Goal: Task Accomplishment & Management: Manage account settings

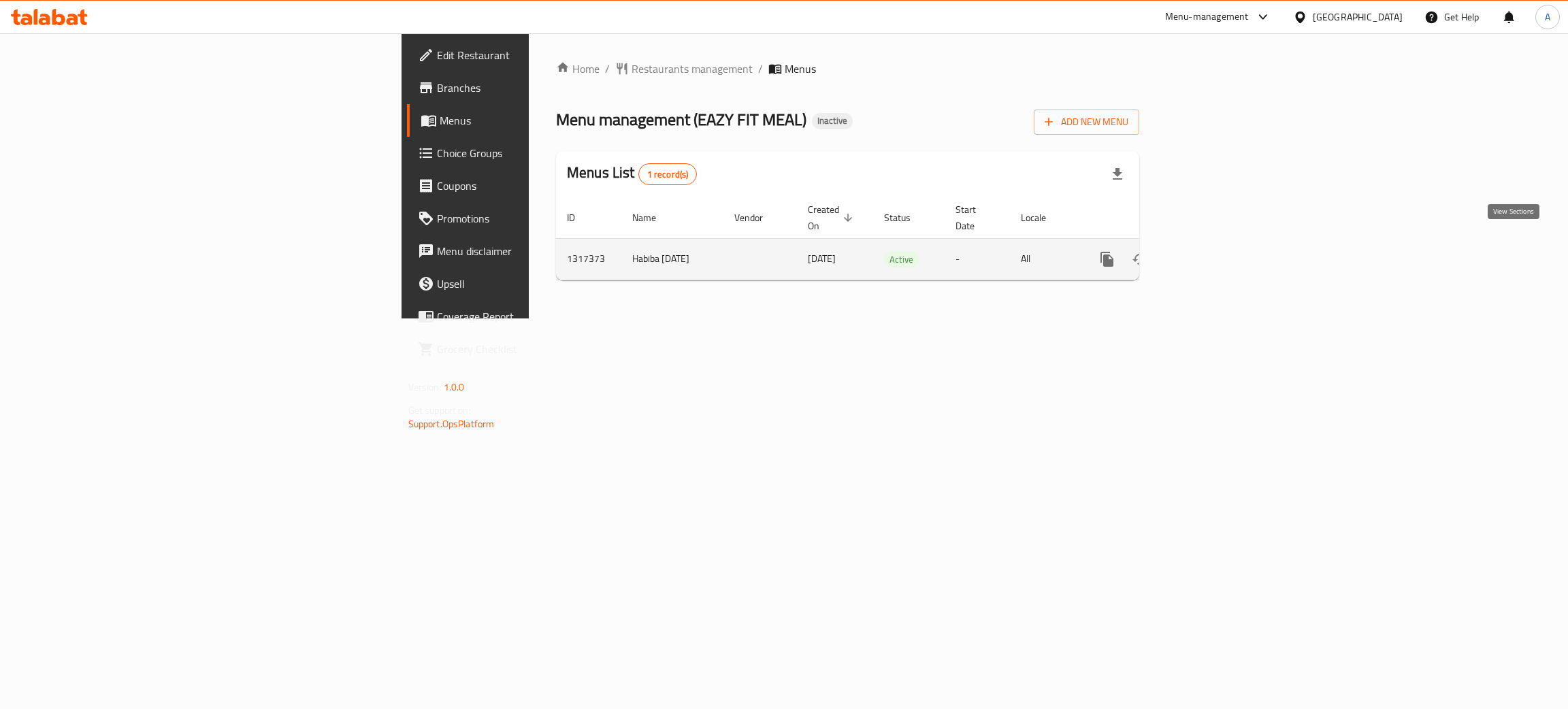
click at [1213, 251] on icon "enhanced table" at bounding box center [1205, 259] width 16 height 16
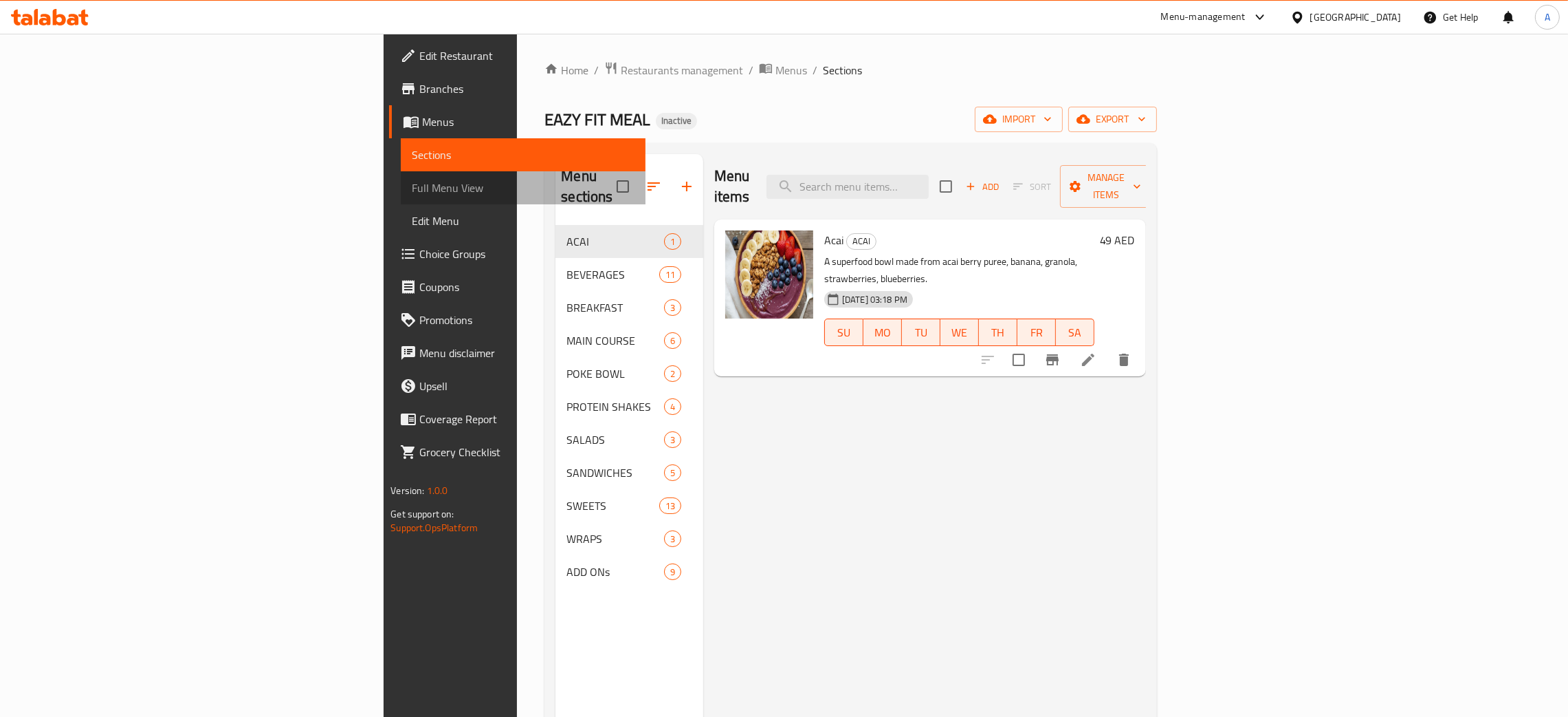
click at [412, 185] on span "Full Menu View" at bounding box center [523, 187] width 223 height 16
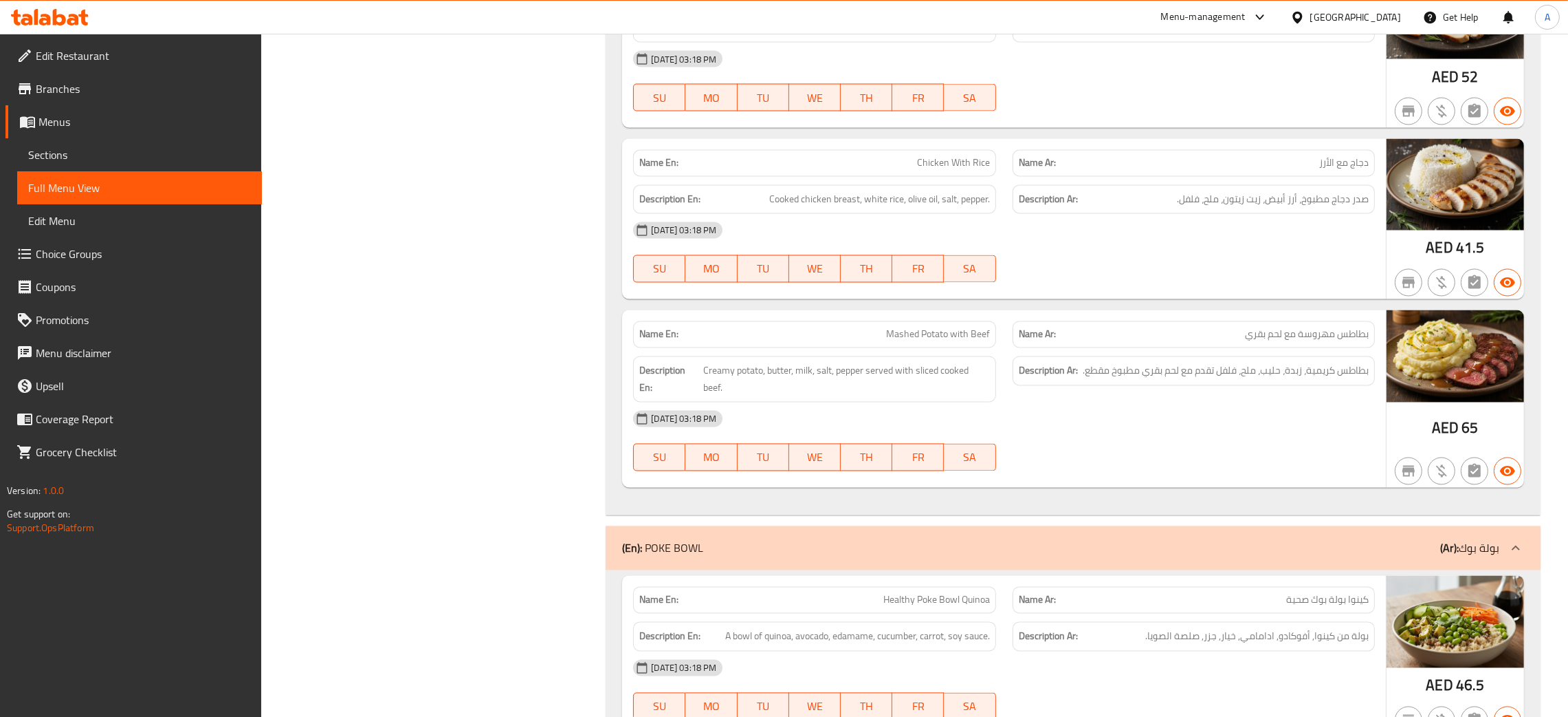
scroll to position [3818, 0]
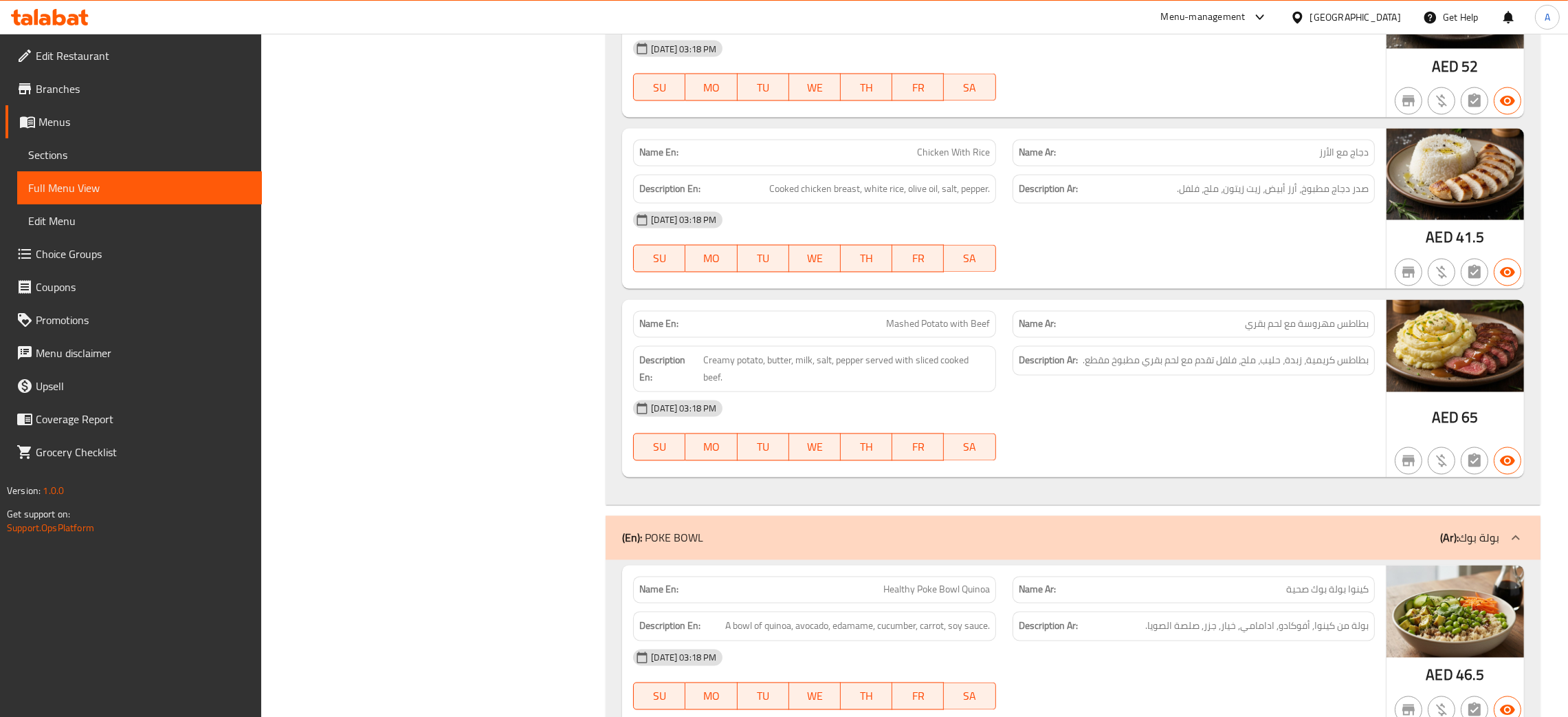
click at [40, 12] on icon at bounding box center [50, 17] width 78 height 16
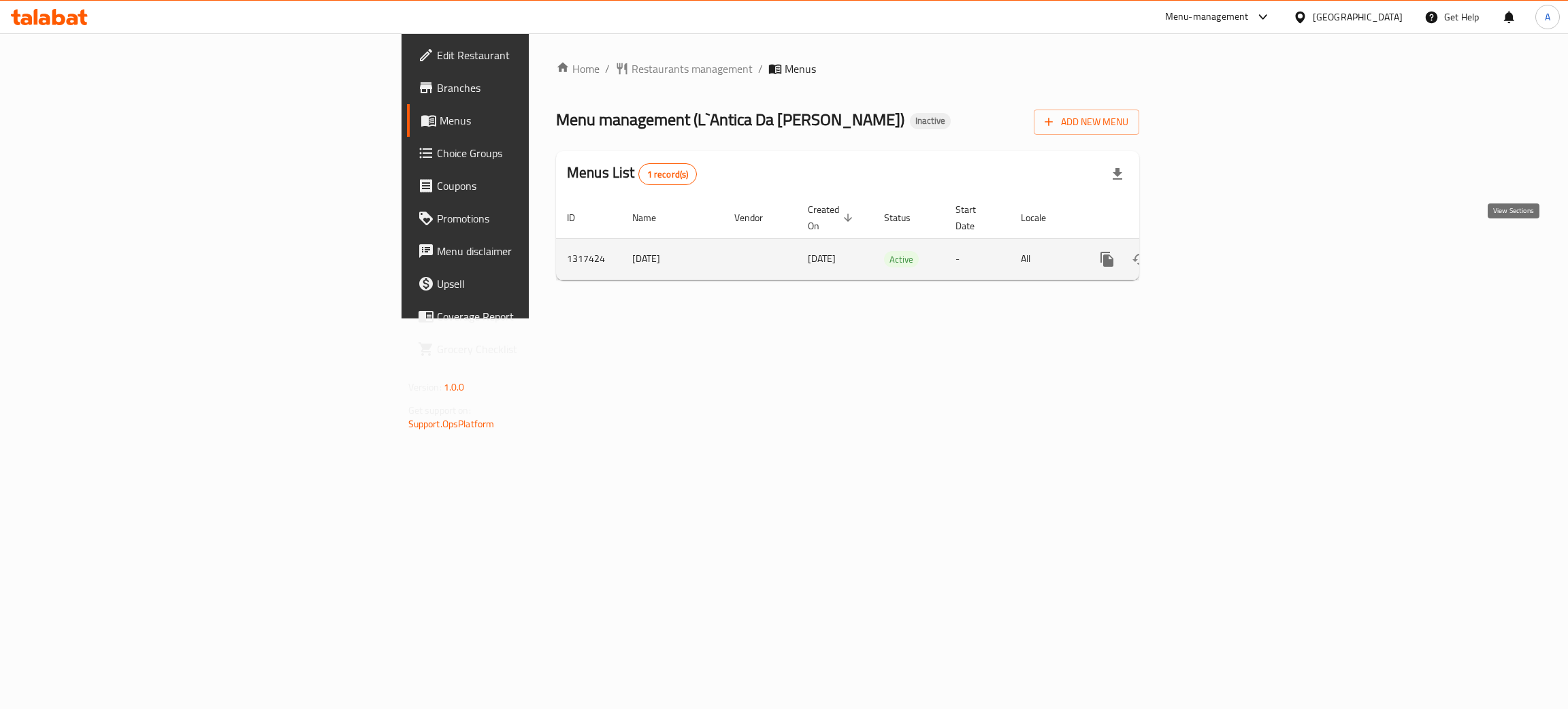
click at [1213, 251] on icon "enhanced table" at bounding box center [1205, 259] width 16 height 16
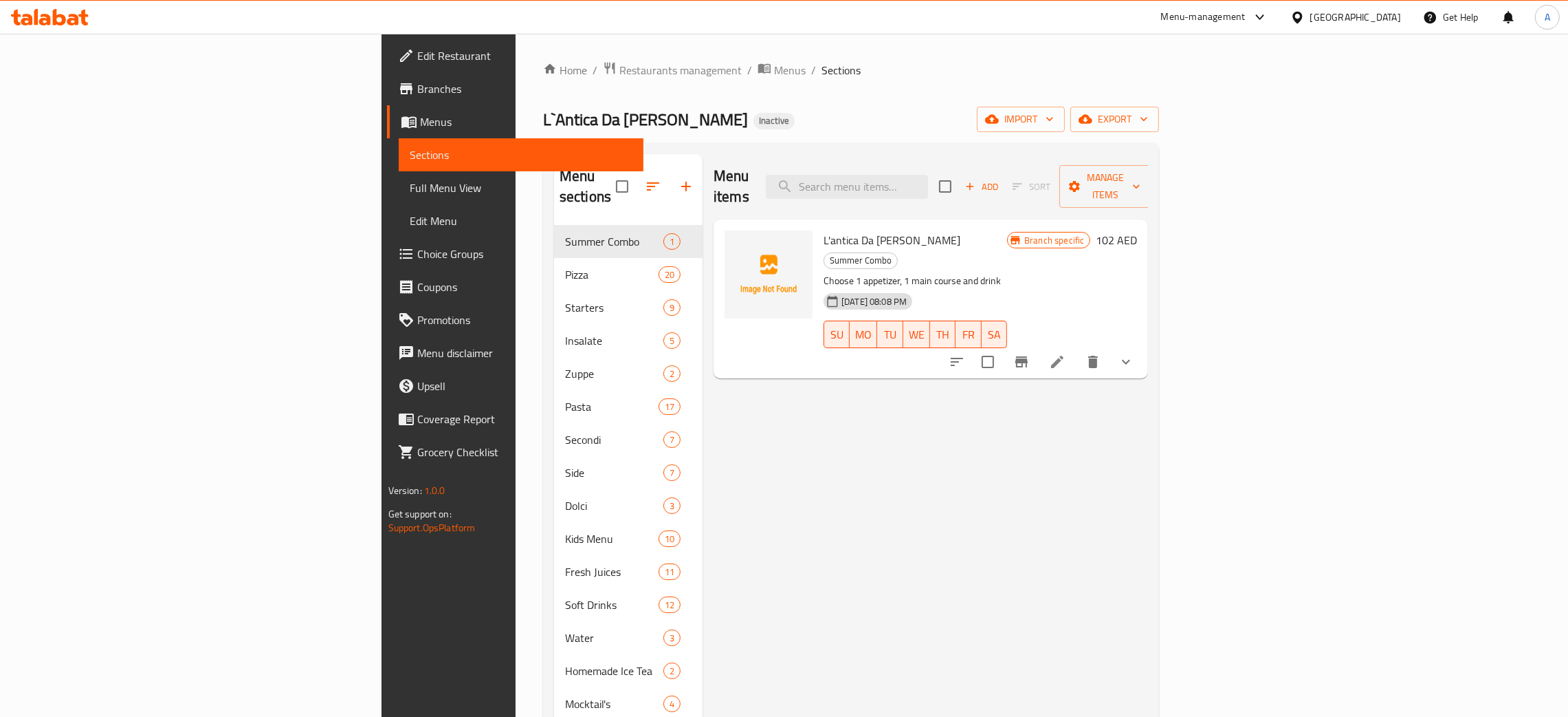
click at [409, 185] on span "Full Menu View" at bounding box center [520, 187] width 223 height 16
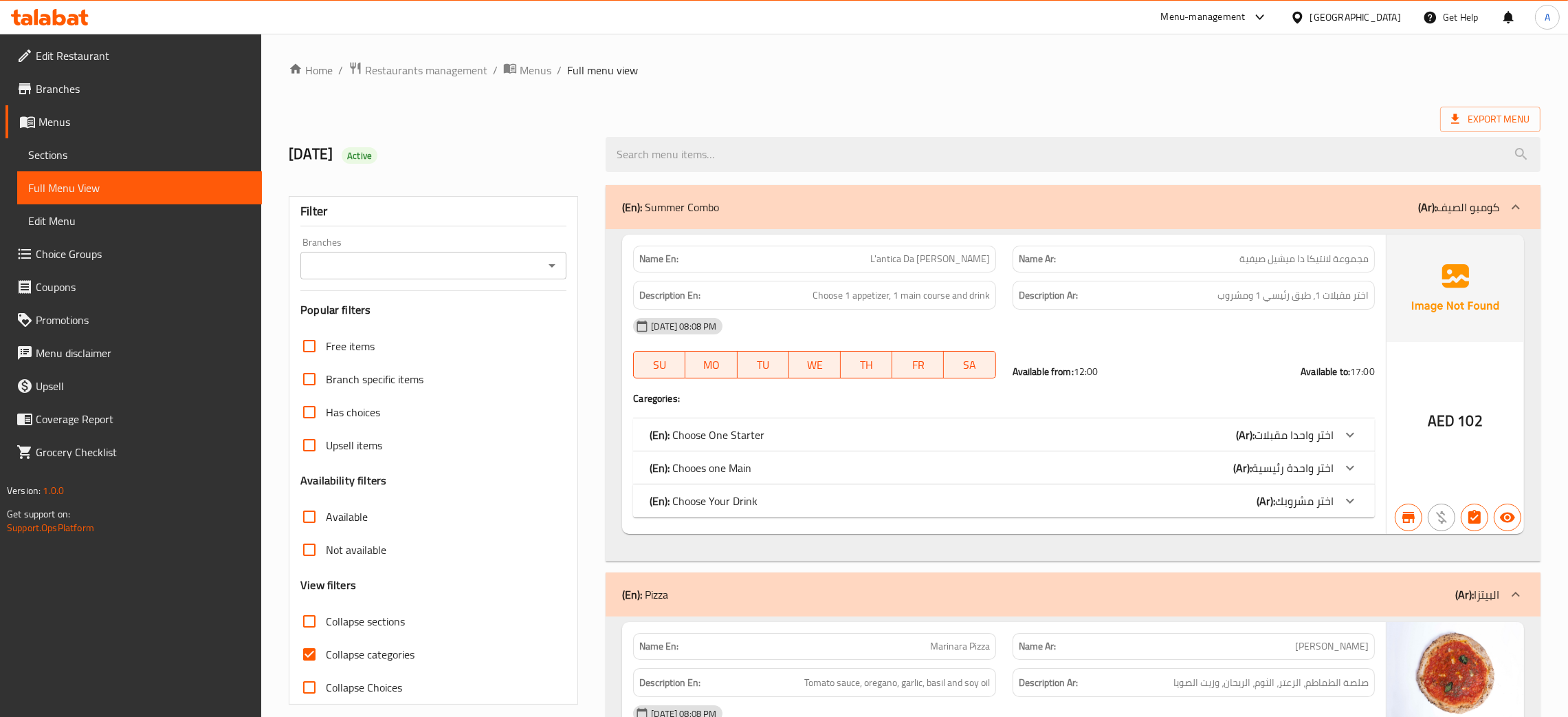
click at [551, 262] on icon "Open" at bounding box center [551, 265] width 16 height 16
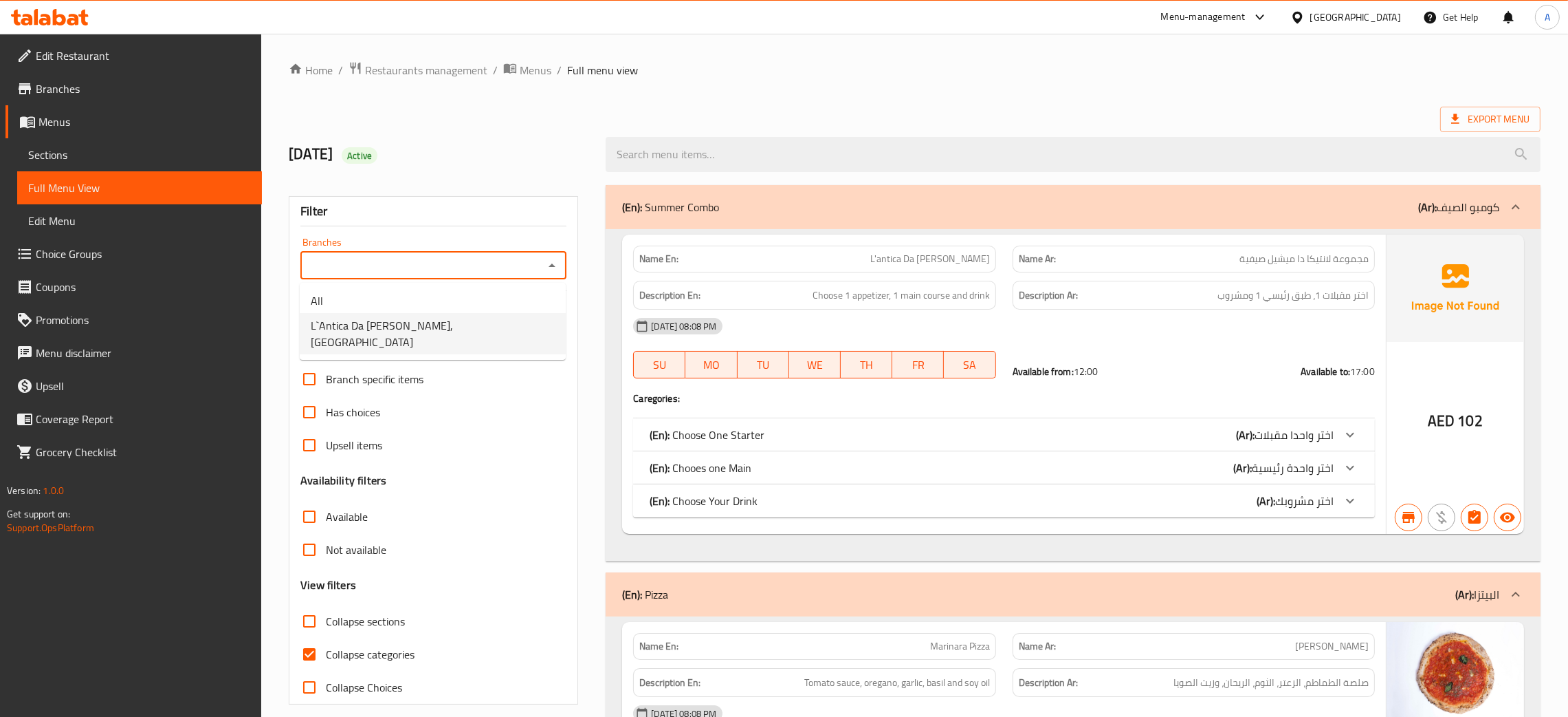
click at [416, 324] on span "L`Antica Da Michele Pizzeria, Yas Island" at bounding box center [433, 334] width 244 height 33
type input "L`Antica Da Michele Pizzeria, Yas Island"
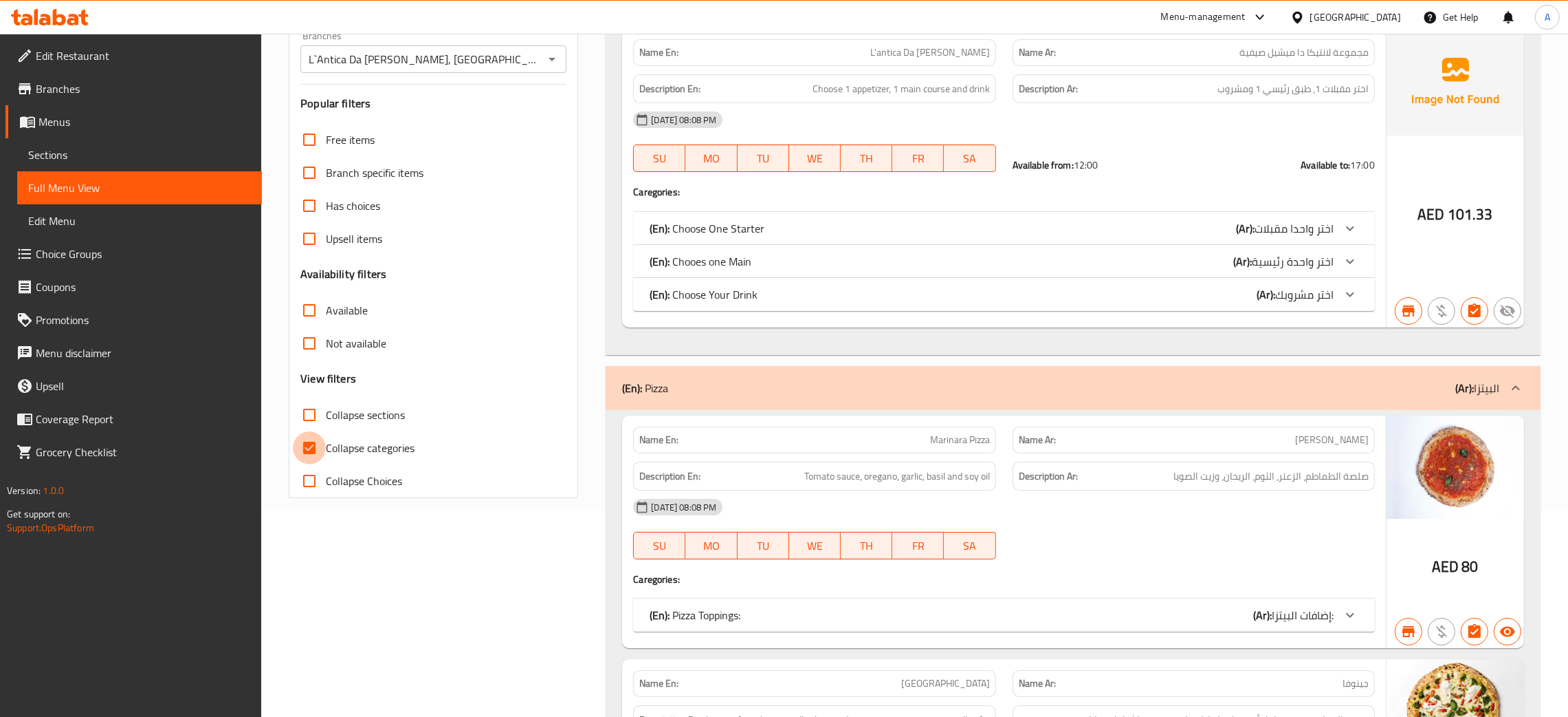
click at [313, 454] on input "Collapse categories" at bounding box center [309, 448] width 33 height 33
checkbox input "false"
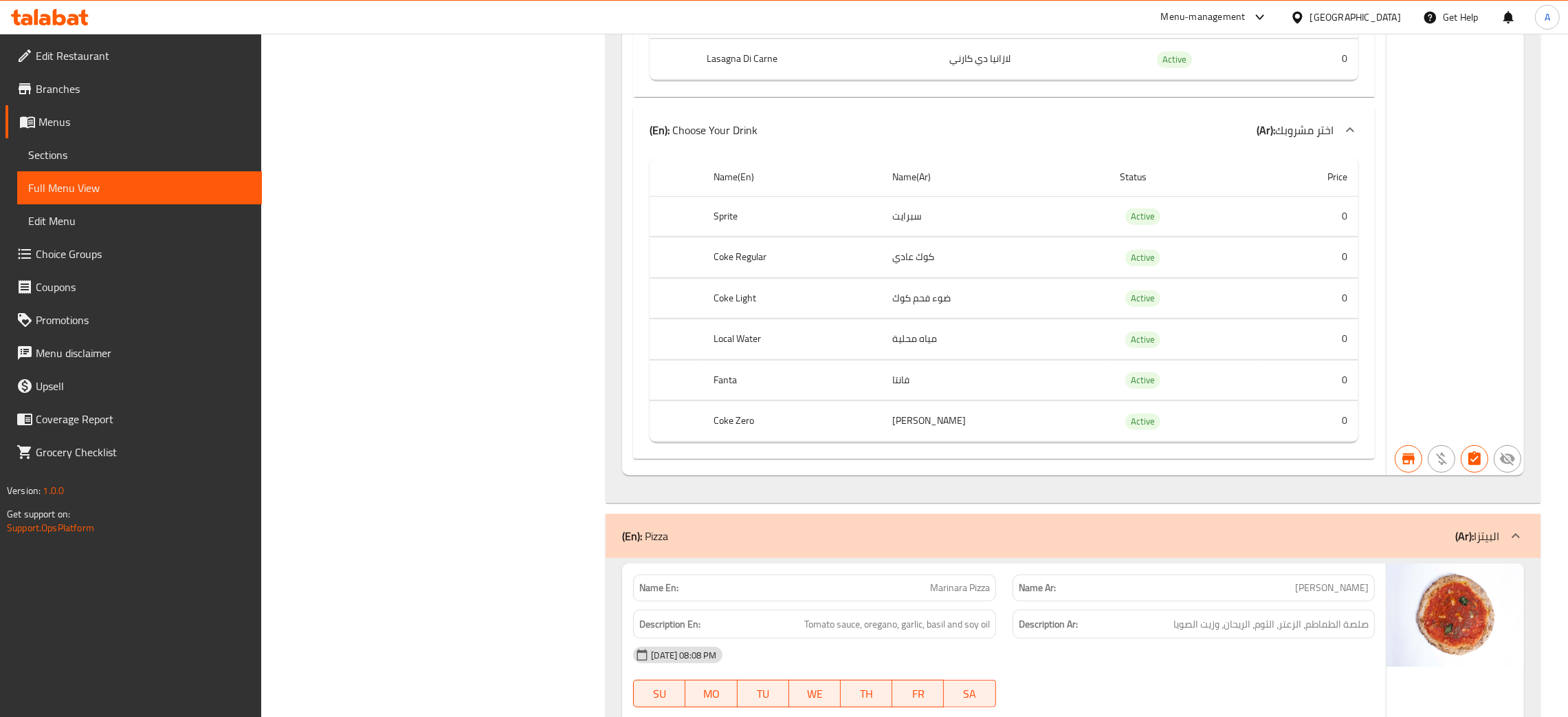
scroll to position [1445, 0]
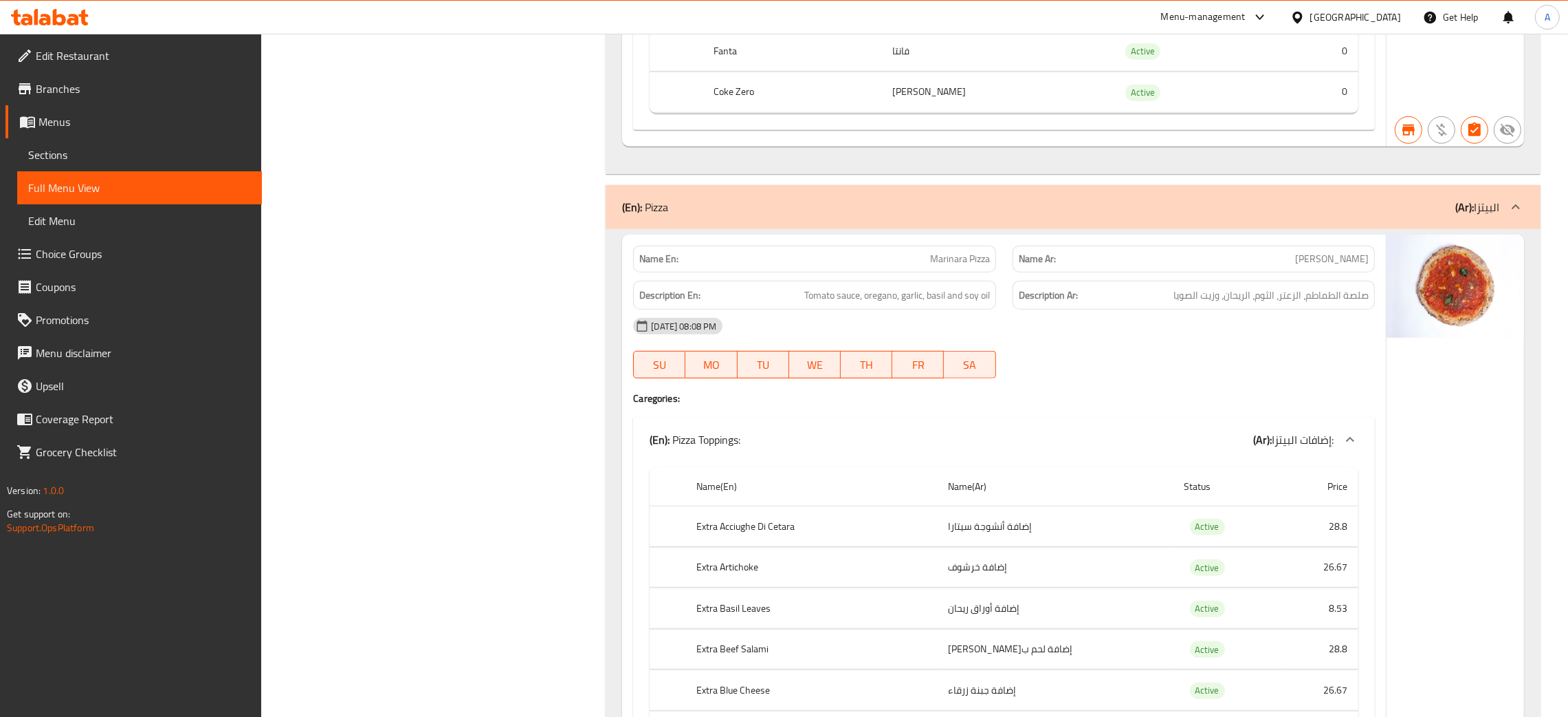
click at [1204, 327] on div "14-10-2025 08:08 PM" at bounding box center [1004, 326] width 758 height 33
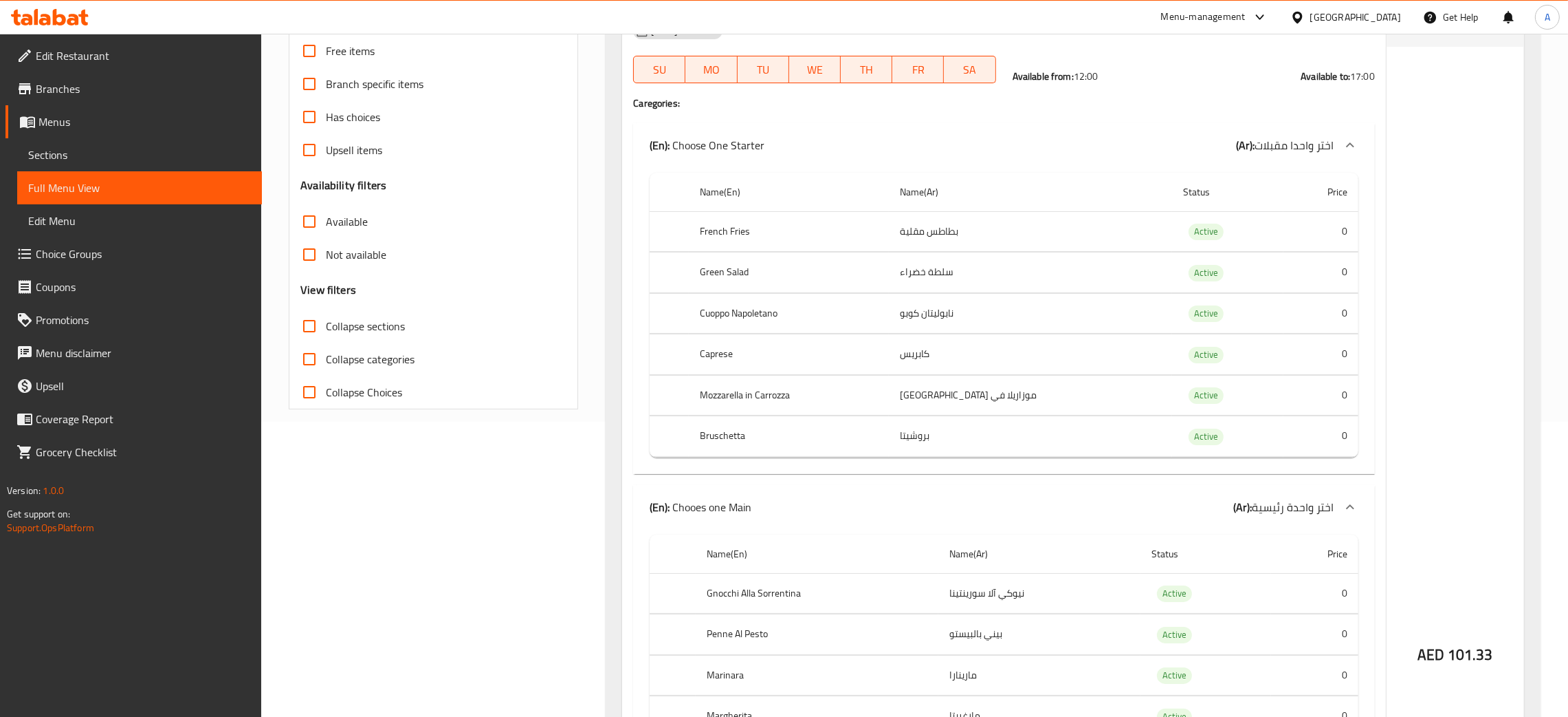
scroll to position [309, 0]
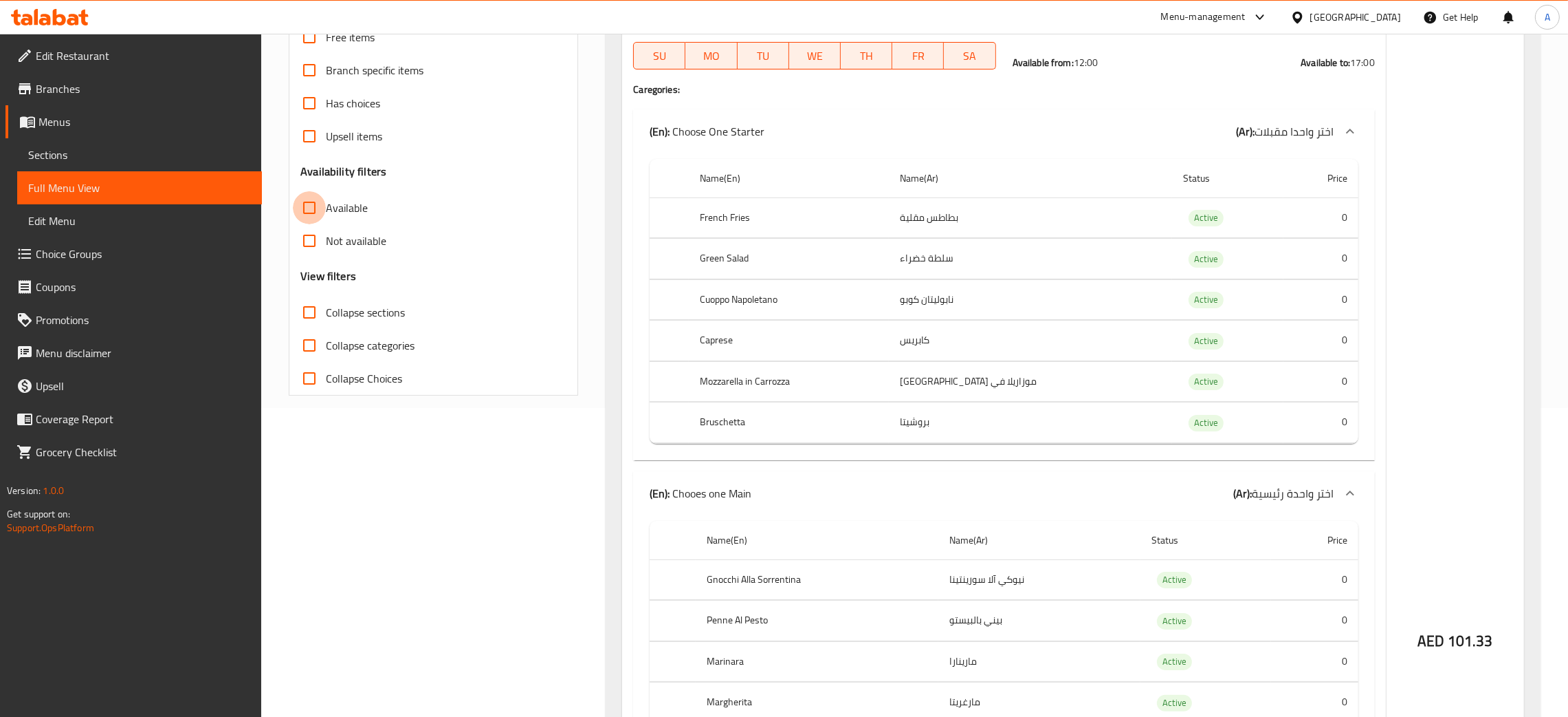
click at [309, 210] on input "Available" at bounding box center [309, 207] width 33 height 33
checkbox input "true"
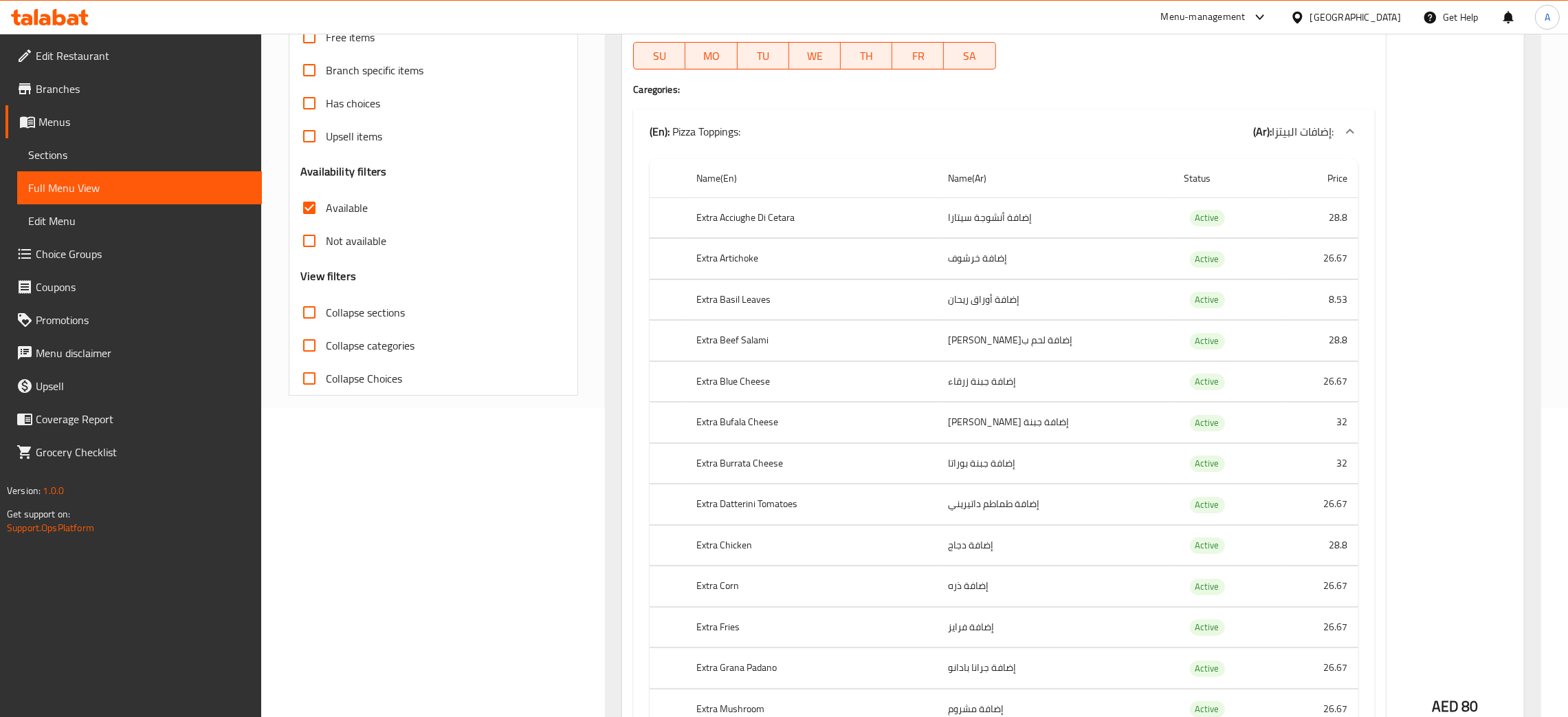
click at [306, 313] on input "Collapse sections" at bounding box center [309, 312] width 33 height 33
checkbox input "true"
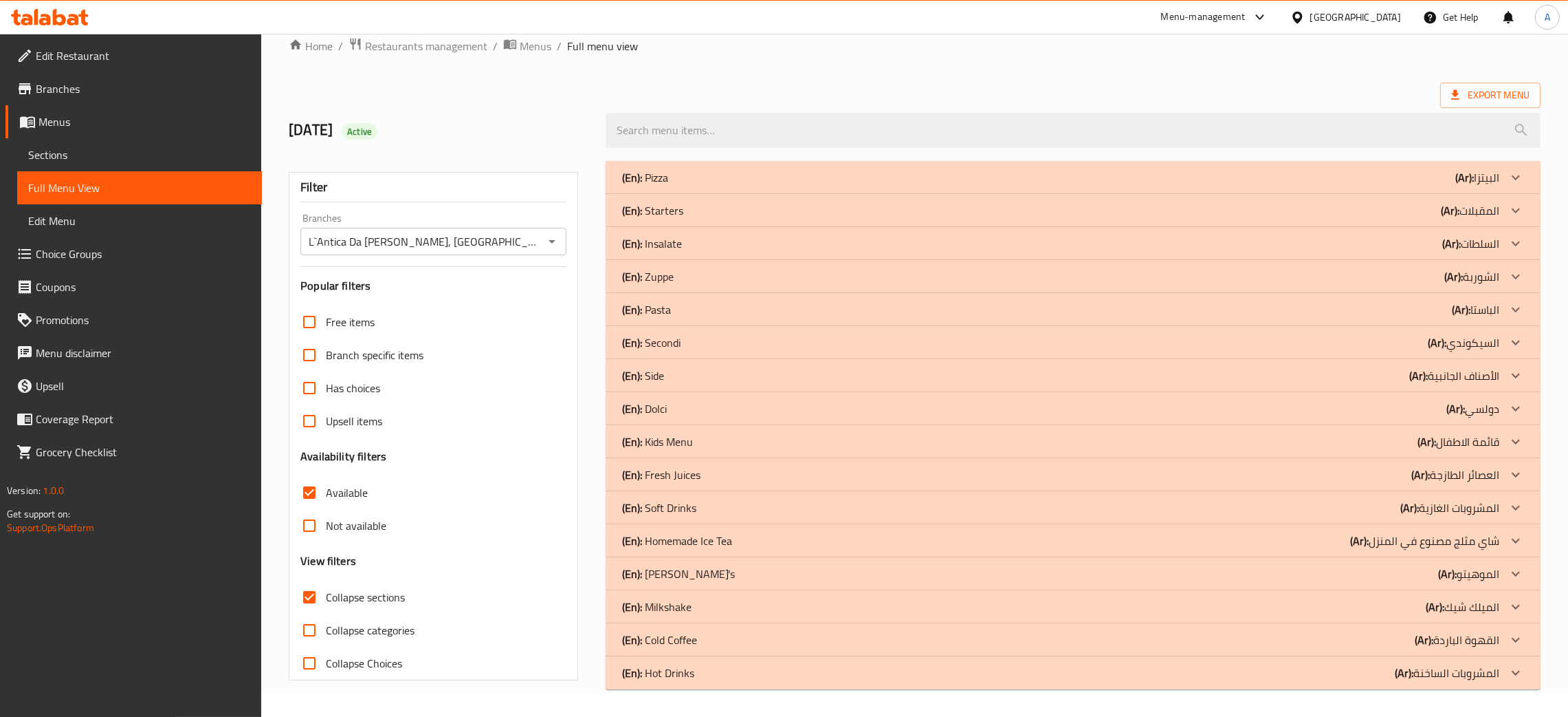
scroll to position [25, 0]
click at [309, 625] on input "Collapse categories" at bounding box center [309, 630] width 33 height 33
checkbox input "true"
click at [309, 593] on input "Collapse sections" at bounding box center [309, 597] width 33 height 33
checkbox input "false"
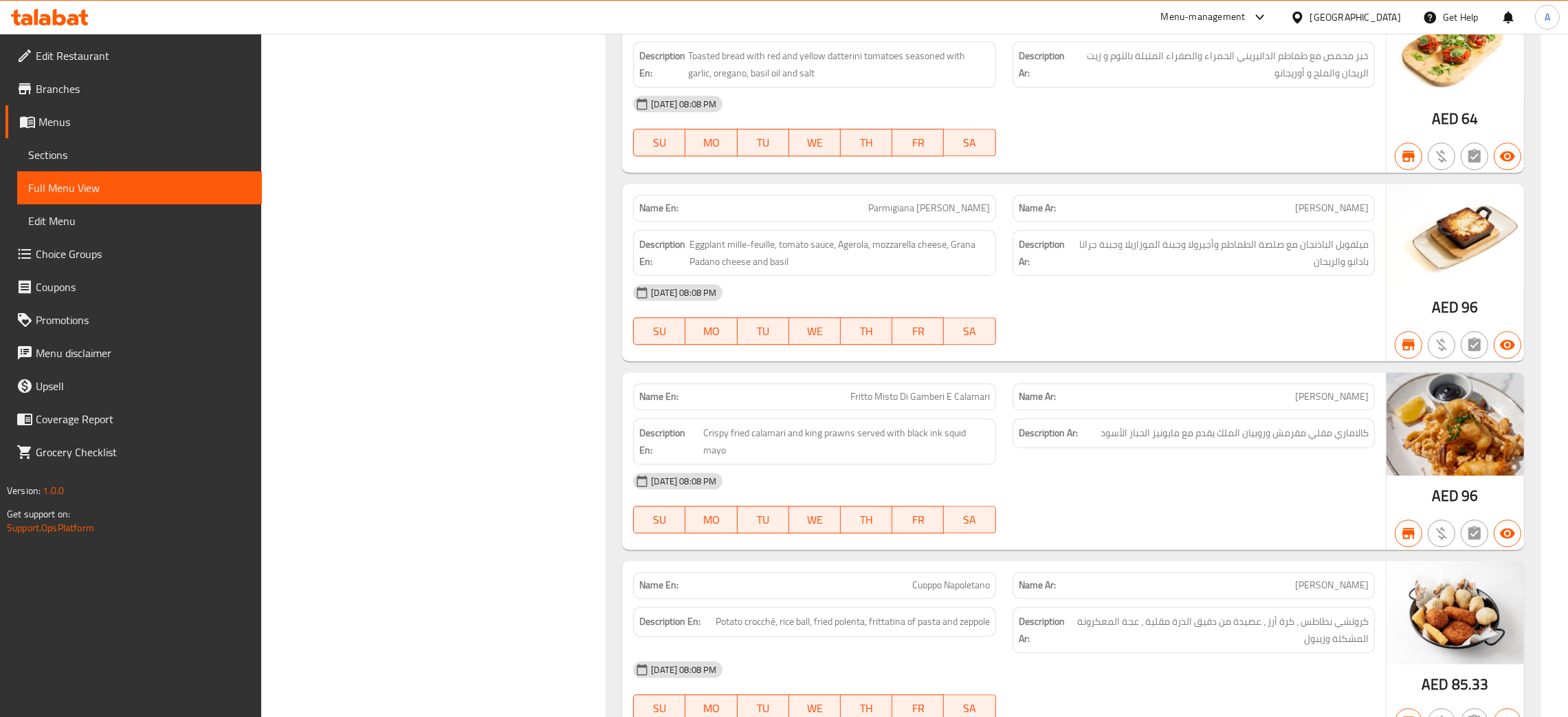
scroll to position [5250, 0]
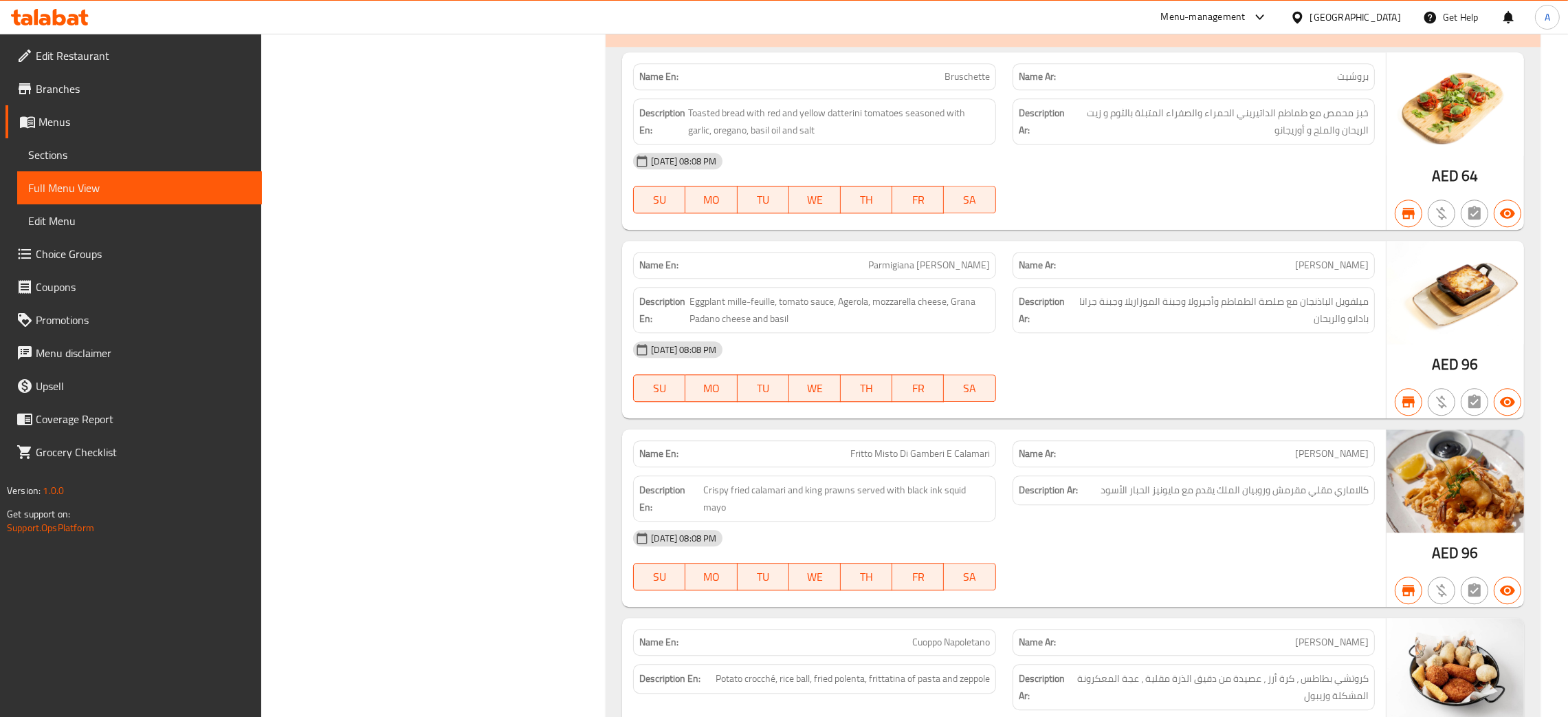
click at [1344, 22] on div "United Arab Emirates" at bounding box center [1356, 17] width 91 height 16
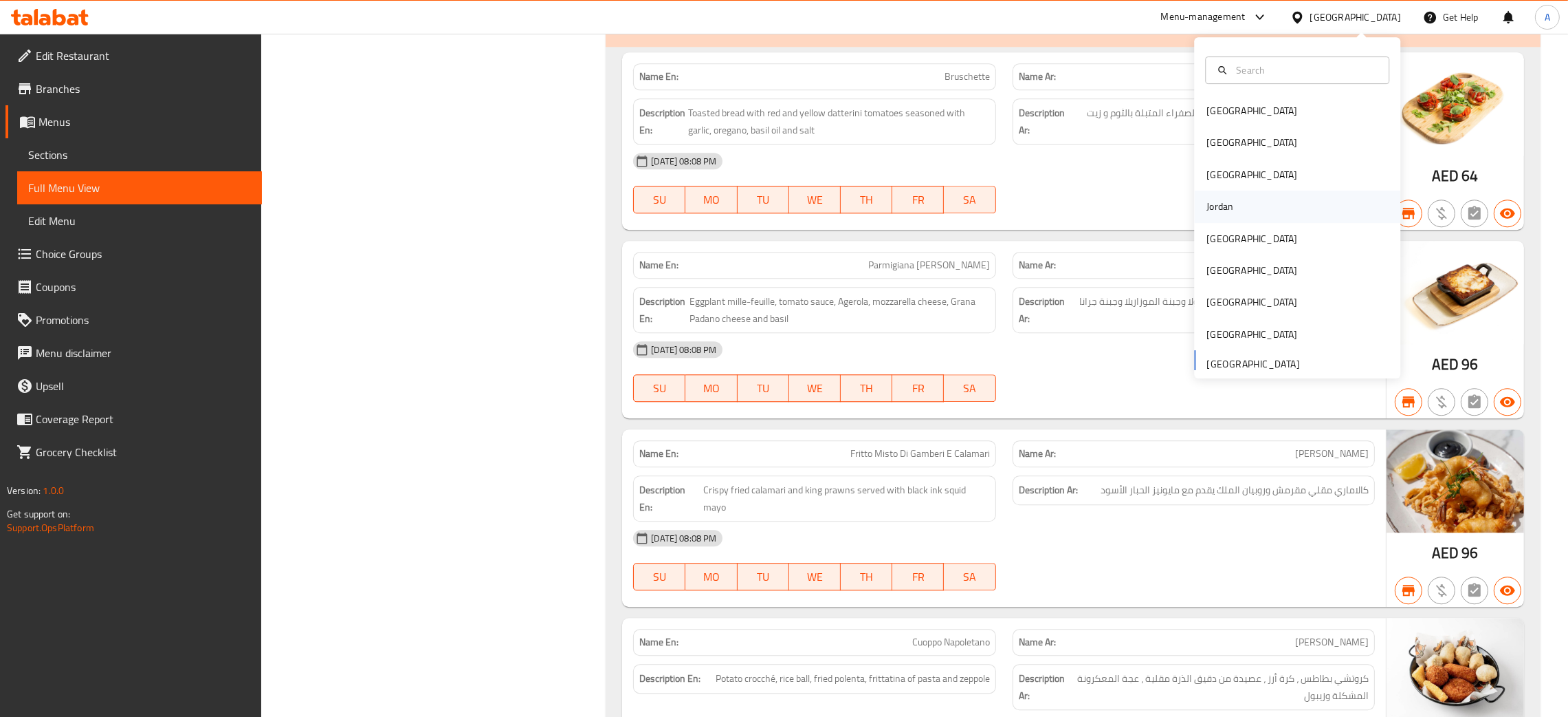
click at [1235, 196] on div "Jordan" at bounding box center [1297, 206] width 206 height 32
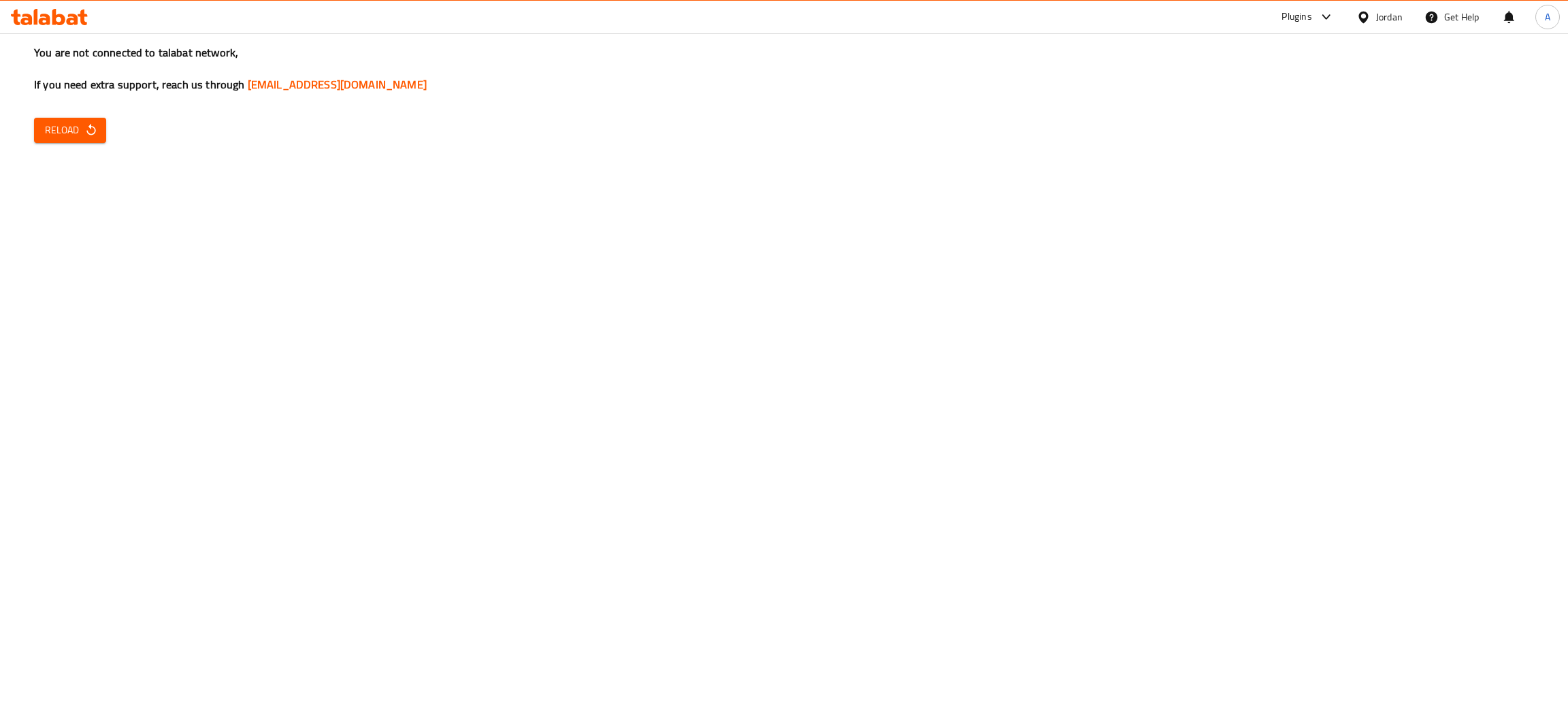
click at [97, 125] on icon "button" at bounding box center [91, 130] width 14 height 14
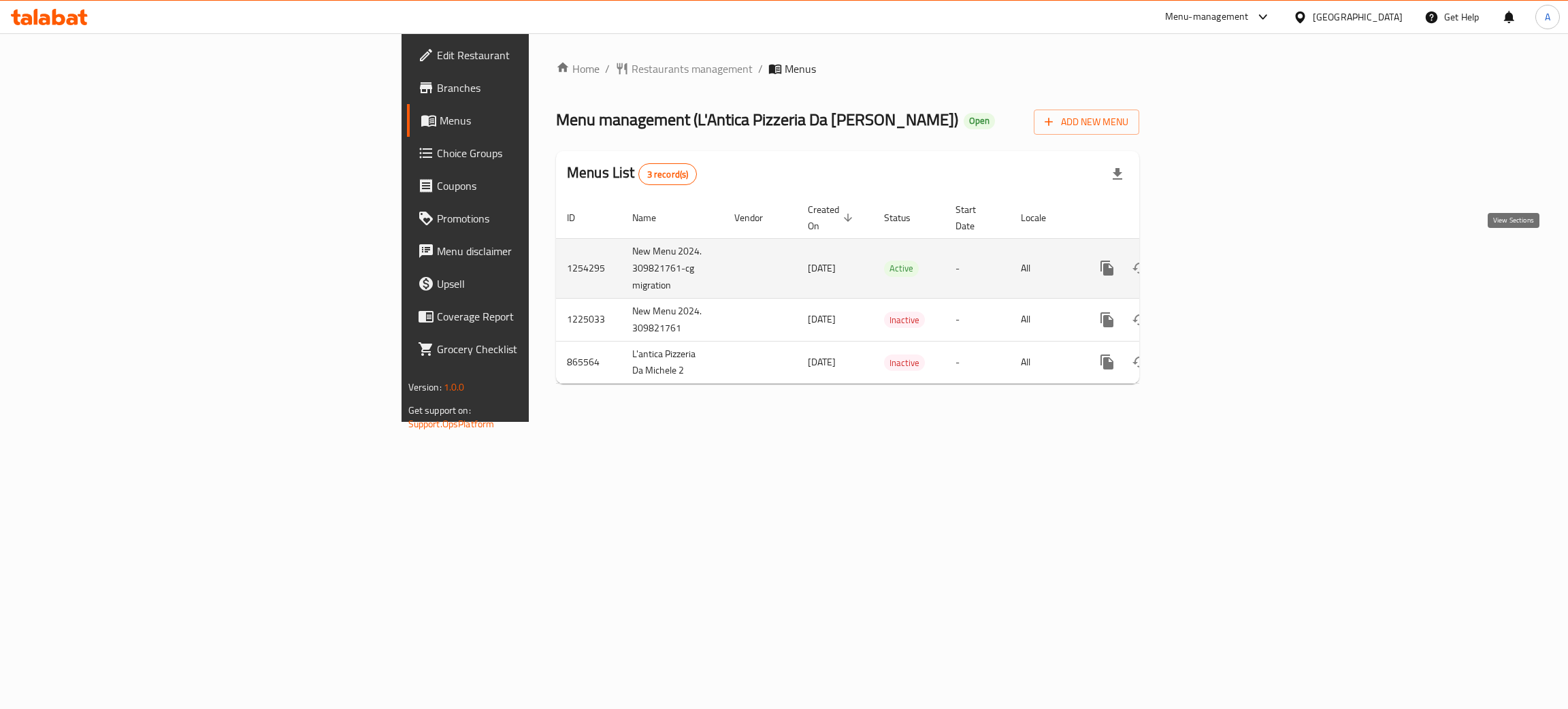
click at [1213, 260] on icon "enhanced table" at bounding box center [1205, 268] width 16 height 16
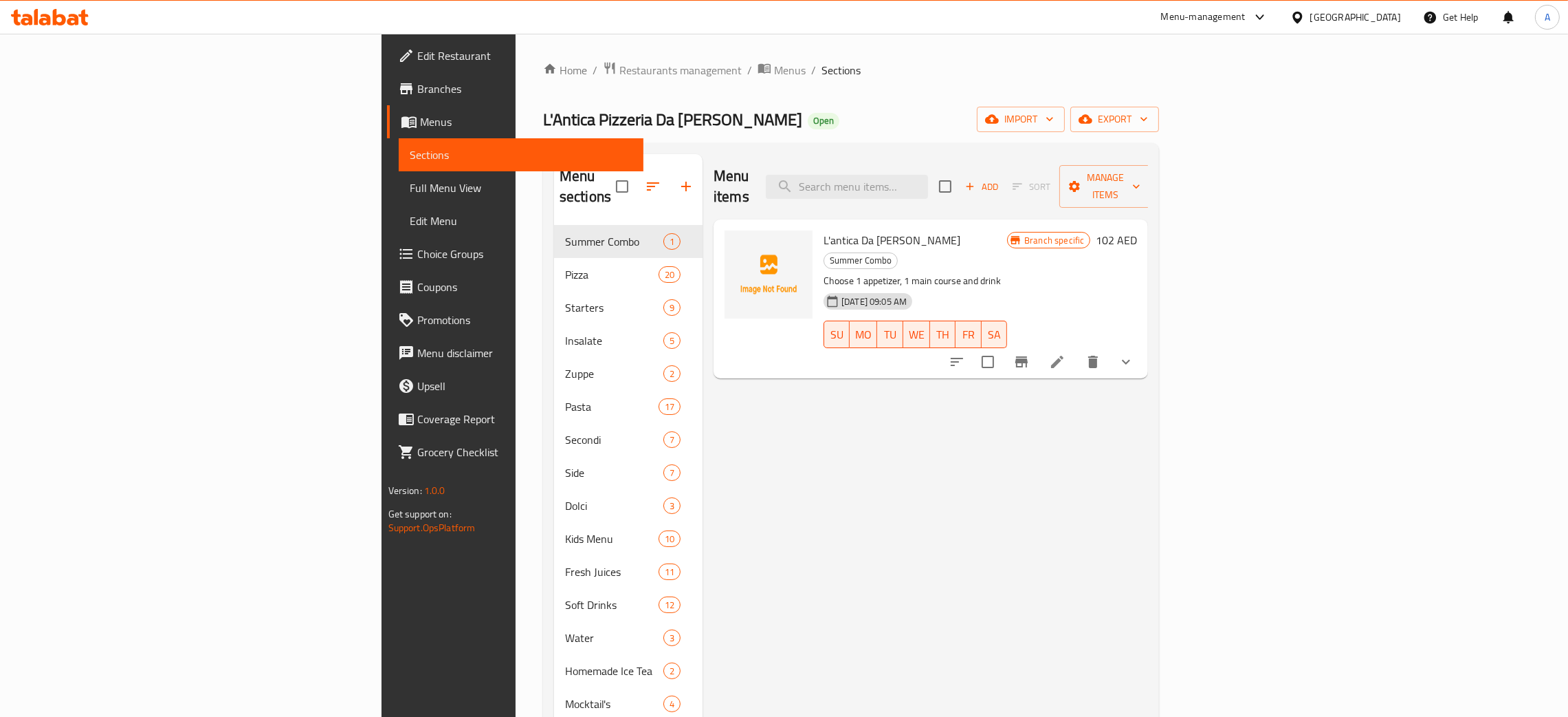
click at [409, 187] on span "Full Menu View" at bounding box center [520, 187] width 223 height 16
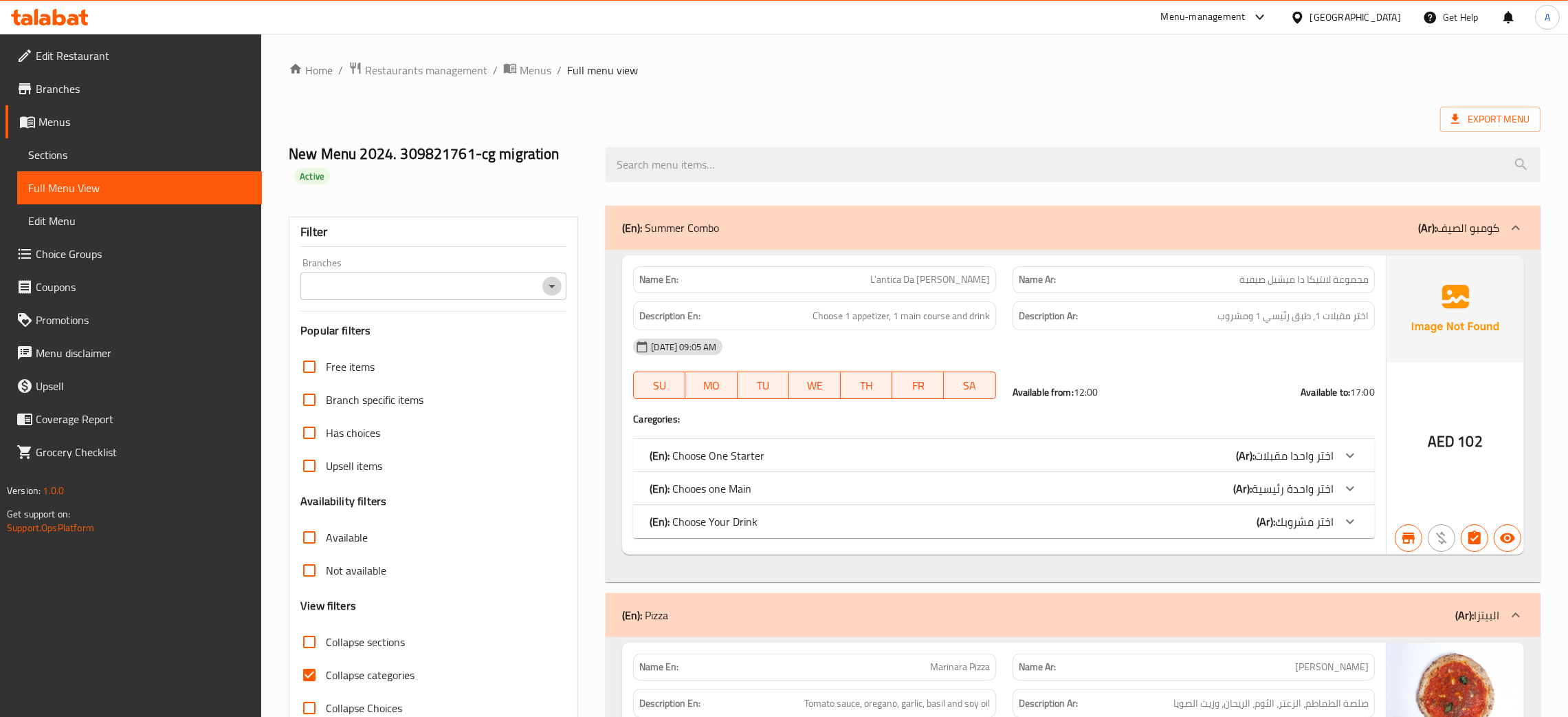
click at [544, 284] on icon "Open" at bounding box center [551, 286] width 16 height 16
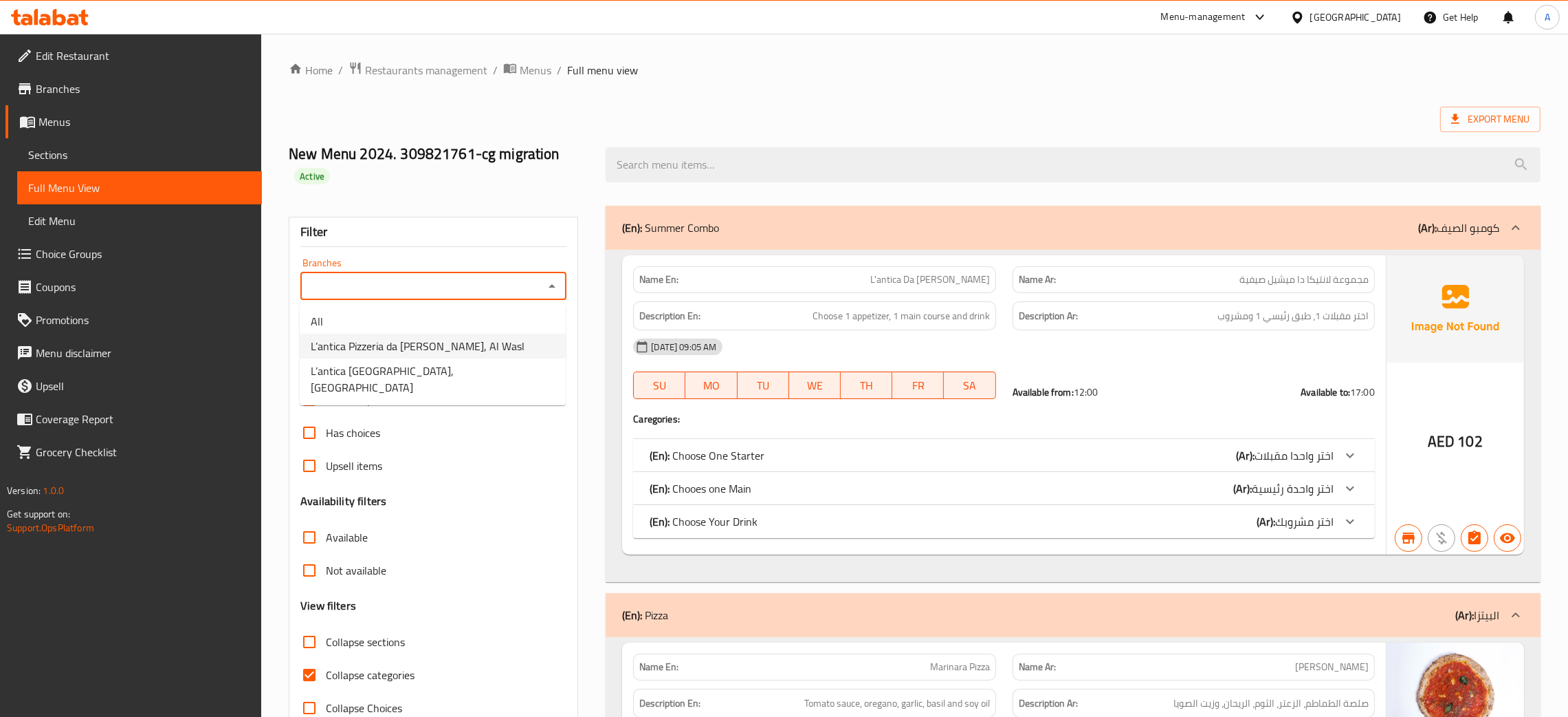
click at [417, 344] on span "L’antica Pizzeria da Michele, Al Wasl" at bounding box center [418, 345] width 214 height 16
type input "L’antica Pizzeria da Michele, Al Wasl"
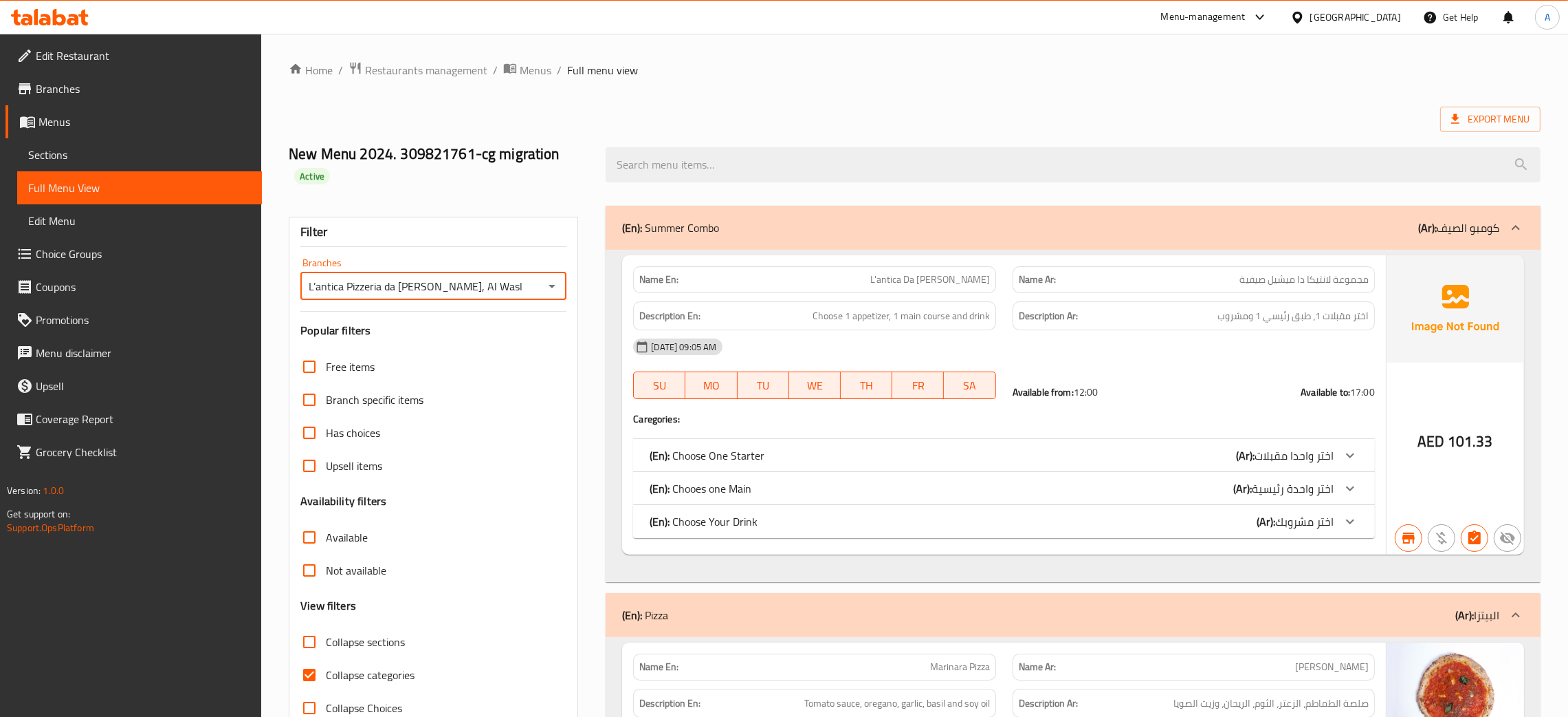
click at [308, 659] on input "Collapse categories" at bounding box center [309, 675] width 33 height 33
checkbox input "false"
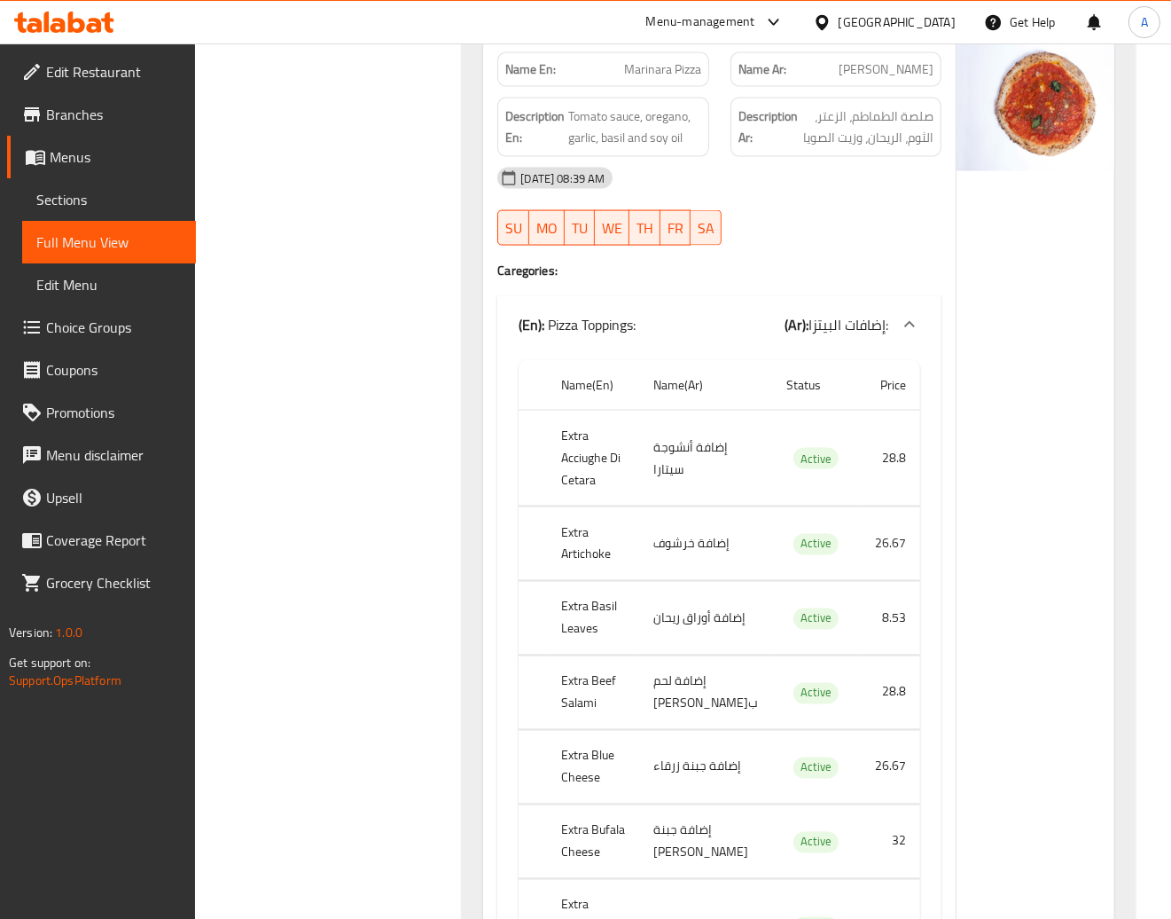
scroll to position [2261, 0]
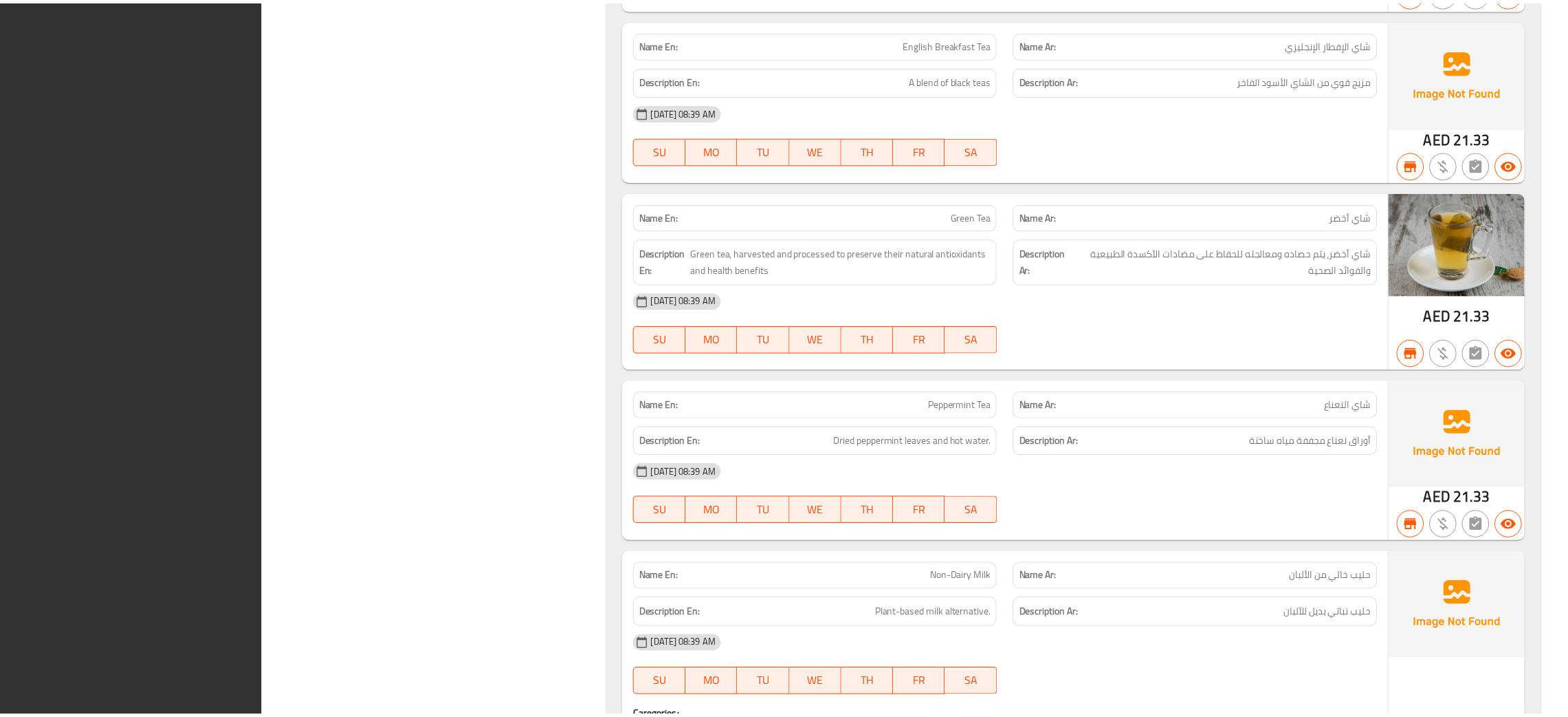
scroll to position [59370, 0]
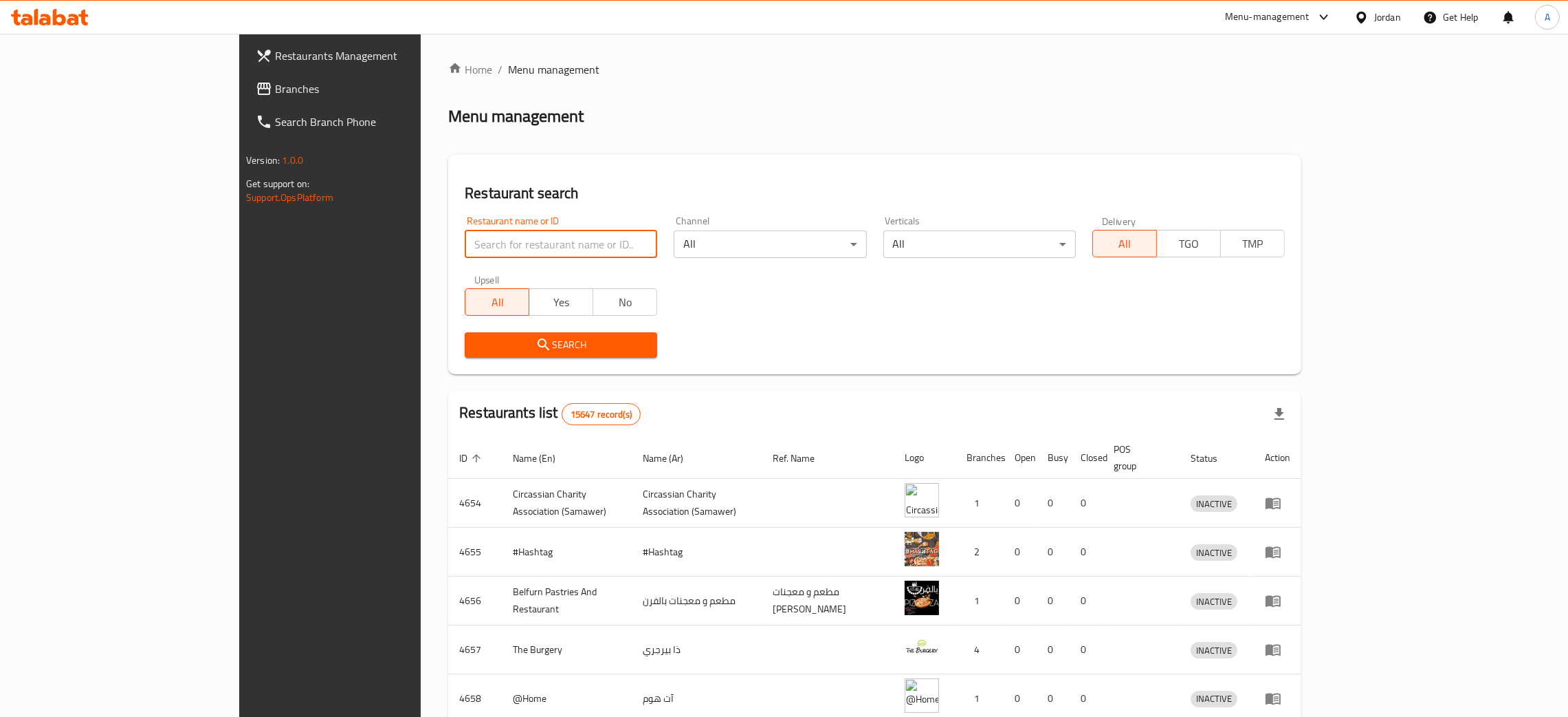
click at [476, 237] on input "search" at bounding box center [561, 244] width 192 height 27
paste input "حلويات سندس وياسمين"
type input "حلويات سندس وياسمين"
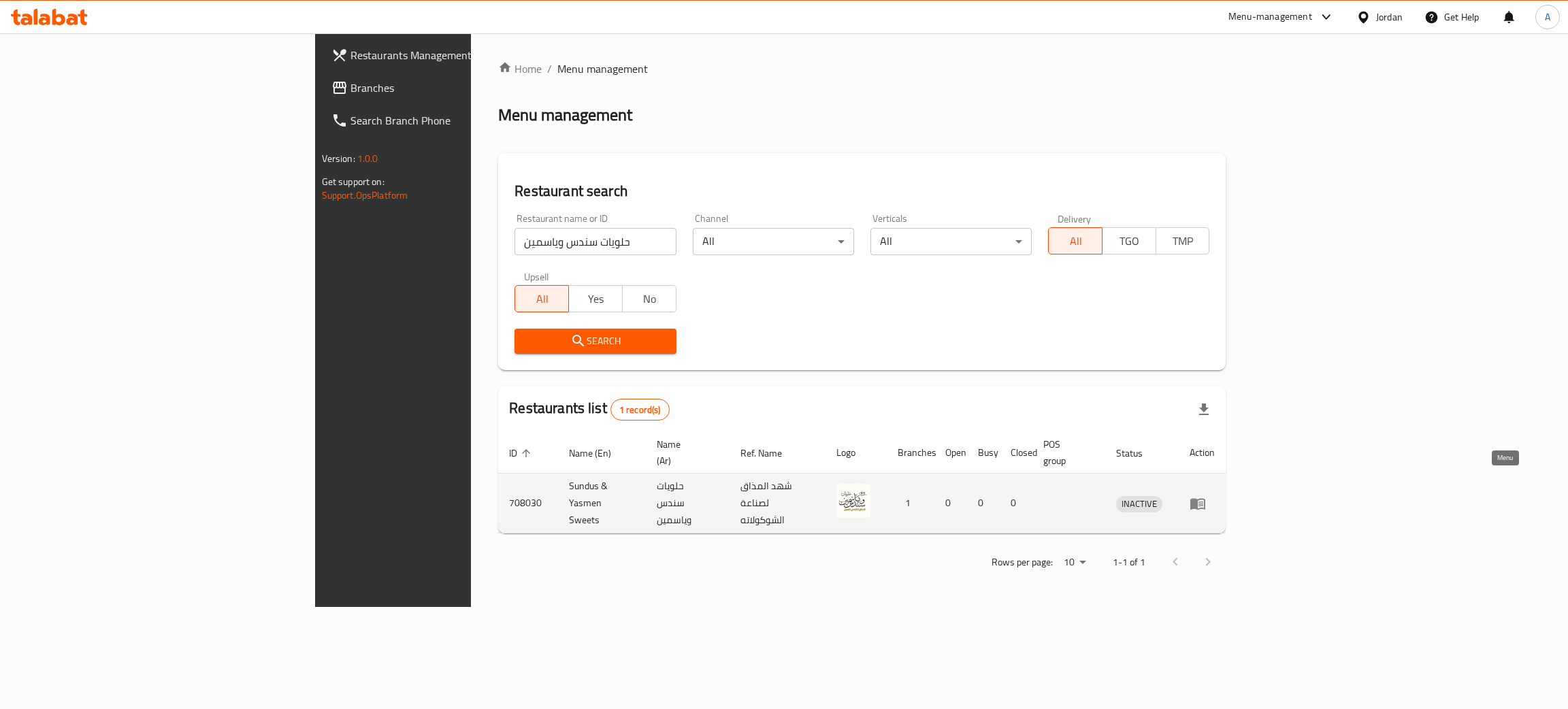
click at [1206, 495] on icon "enhanced table" at bounding box center [1197, 503] width 16 height 16
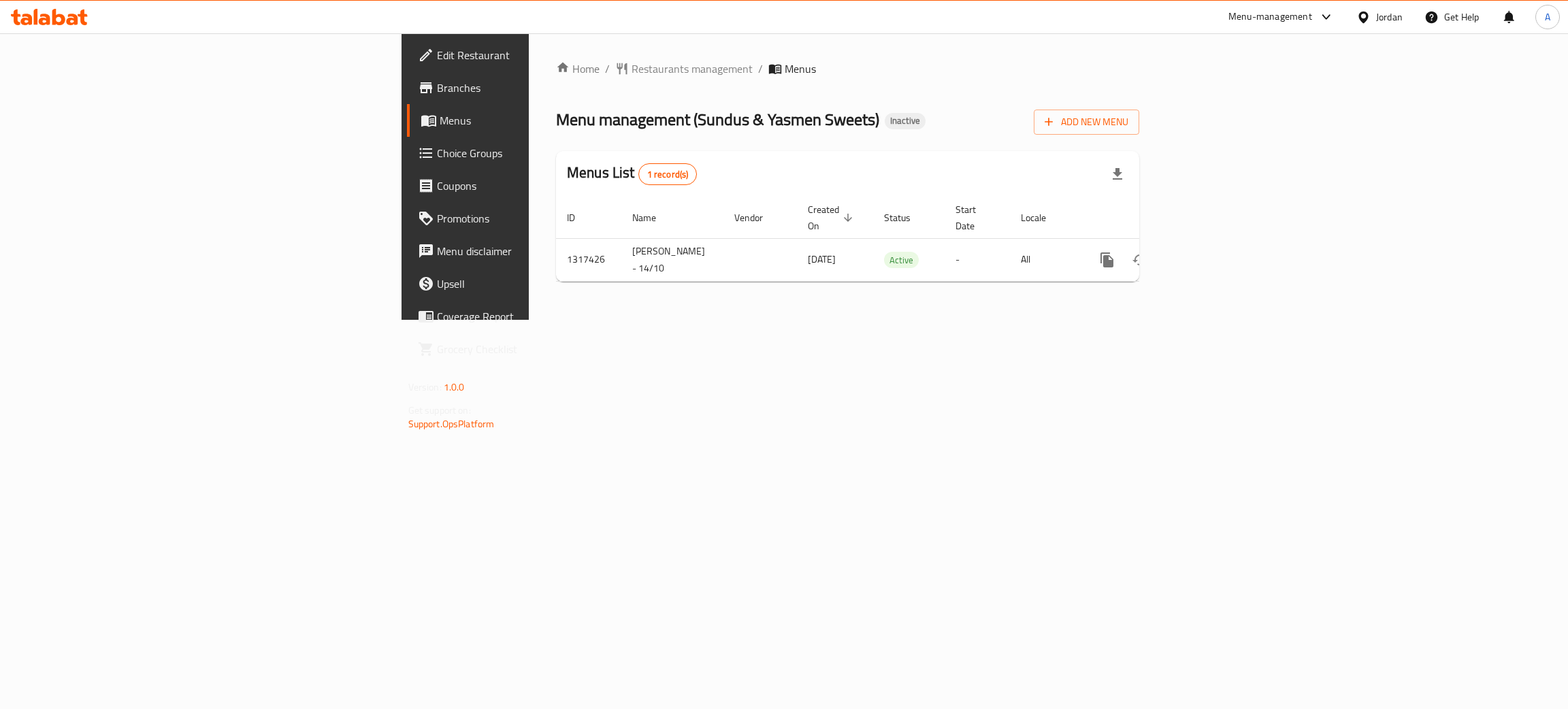
click at [437, 60] on span "Edit Restaurant" at bounding box center [544, 54] width 216 height 16
click at [1222, 243] on link "enhanced table" at bounding box center [1205, 259] width 33 height 33
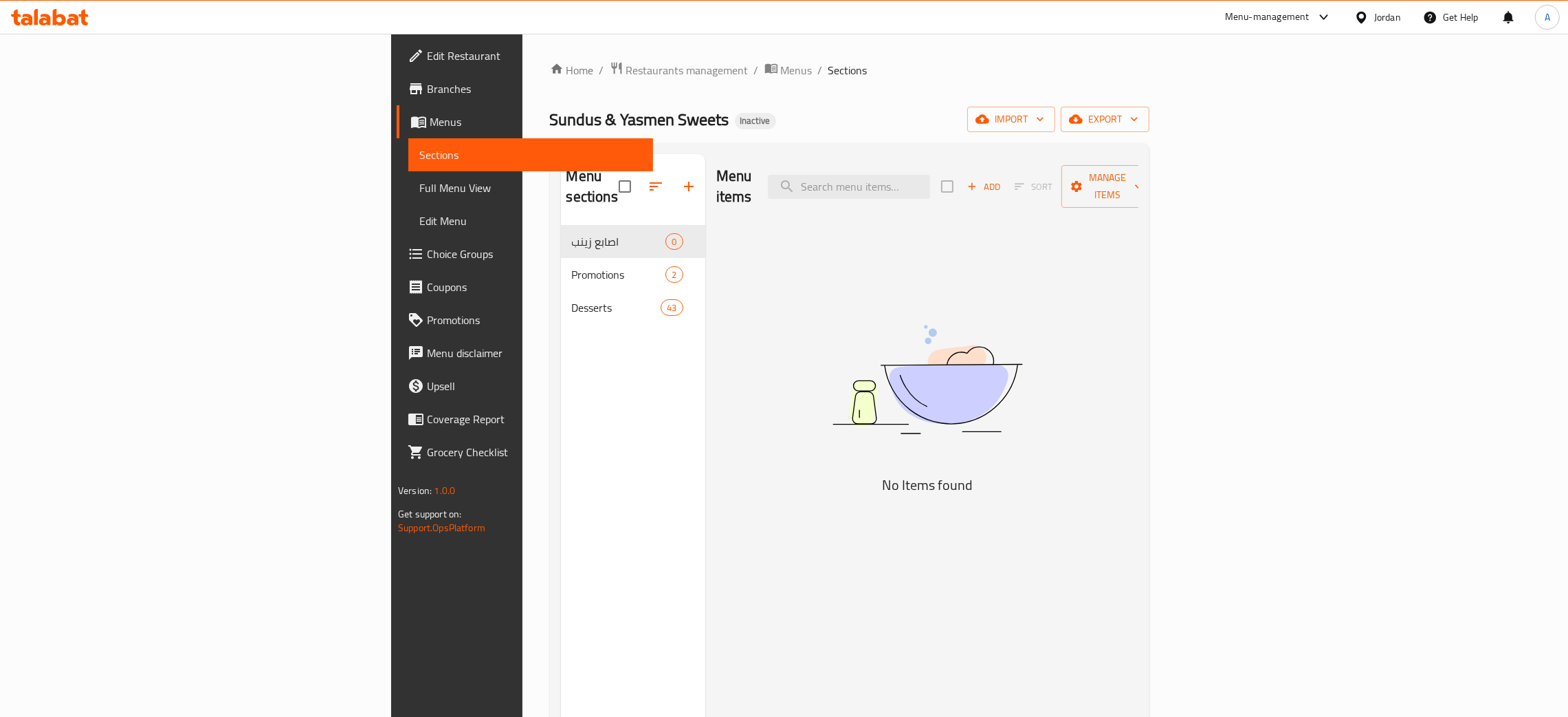
click at [420, 187] on span "Full Menu View" at bounding box center [530, 187] width 223 height 16
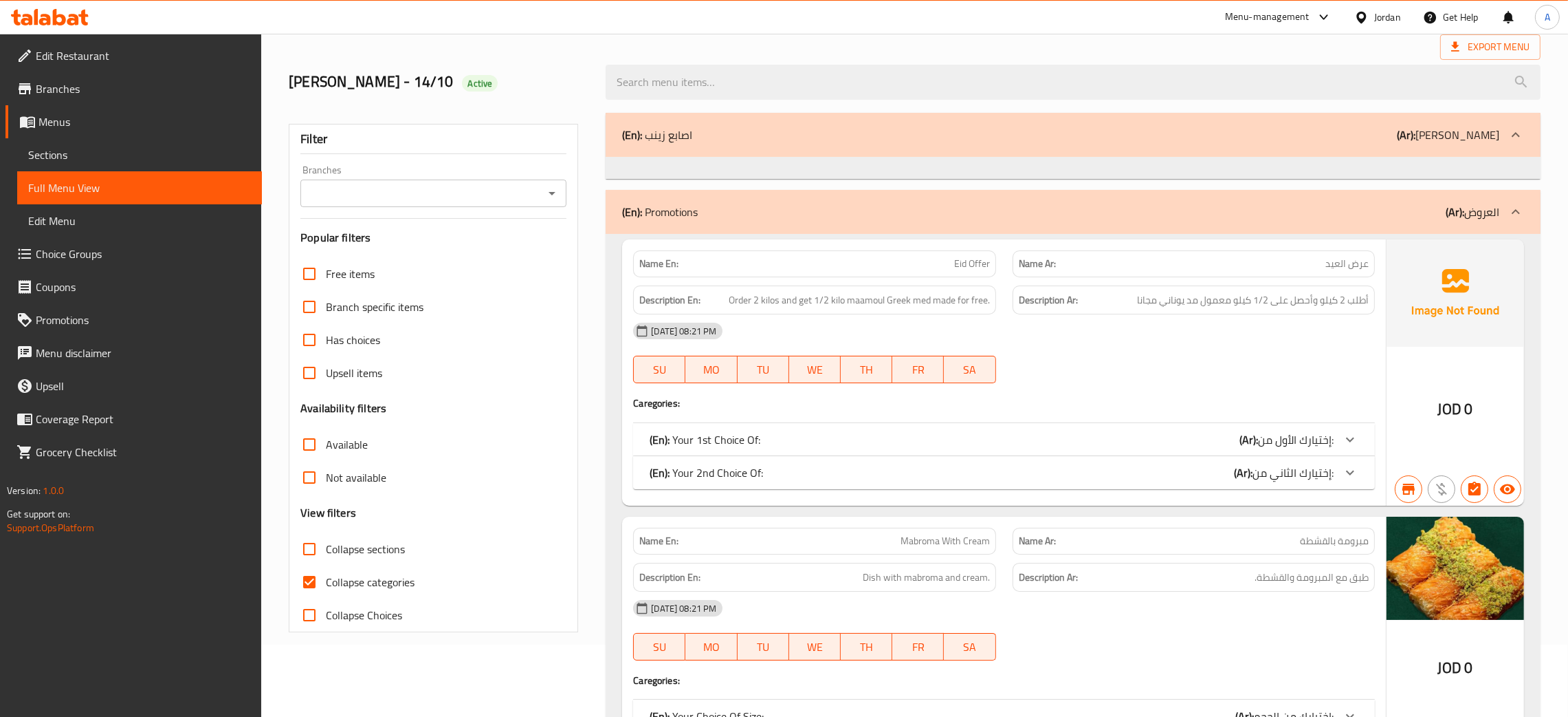
scroll to position [206, 0]
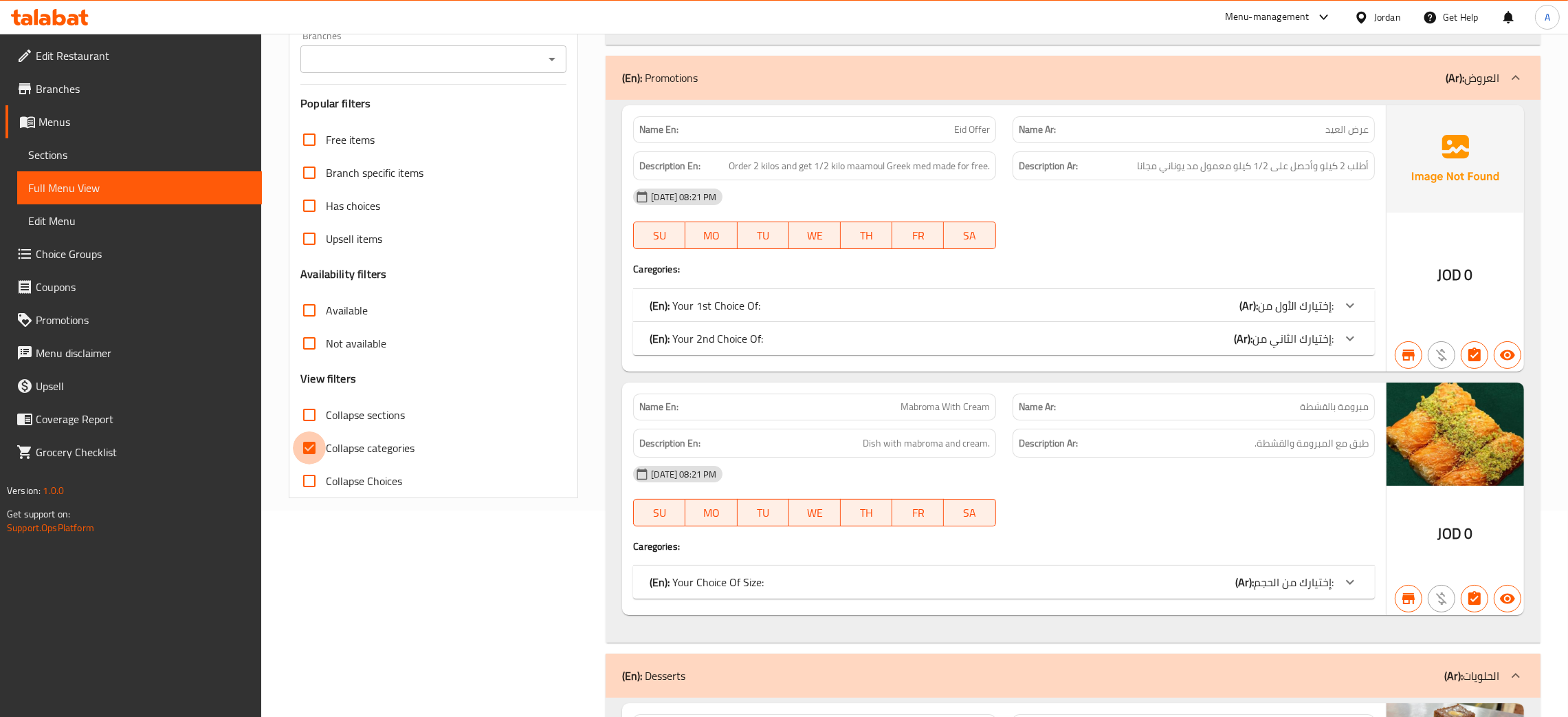
click at [309, 445] on input "Collapse categories" at bounding box center [309, 448] width 33 height 33
checkbox input "false"
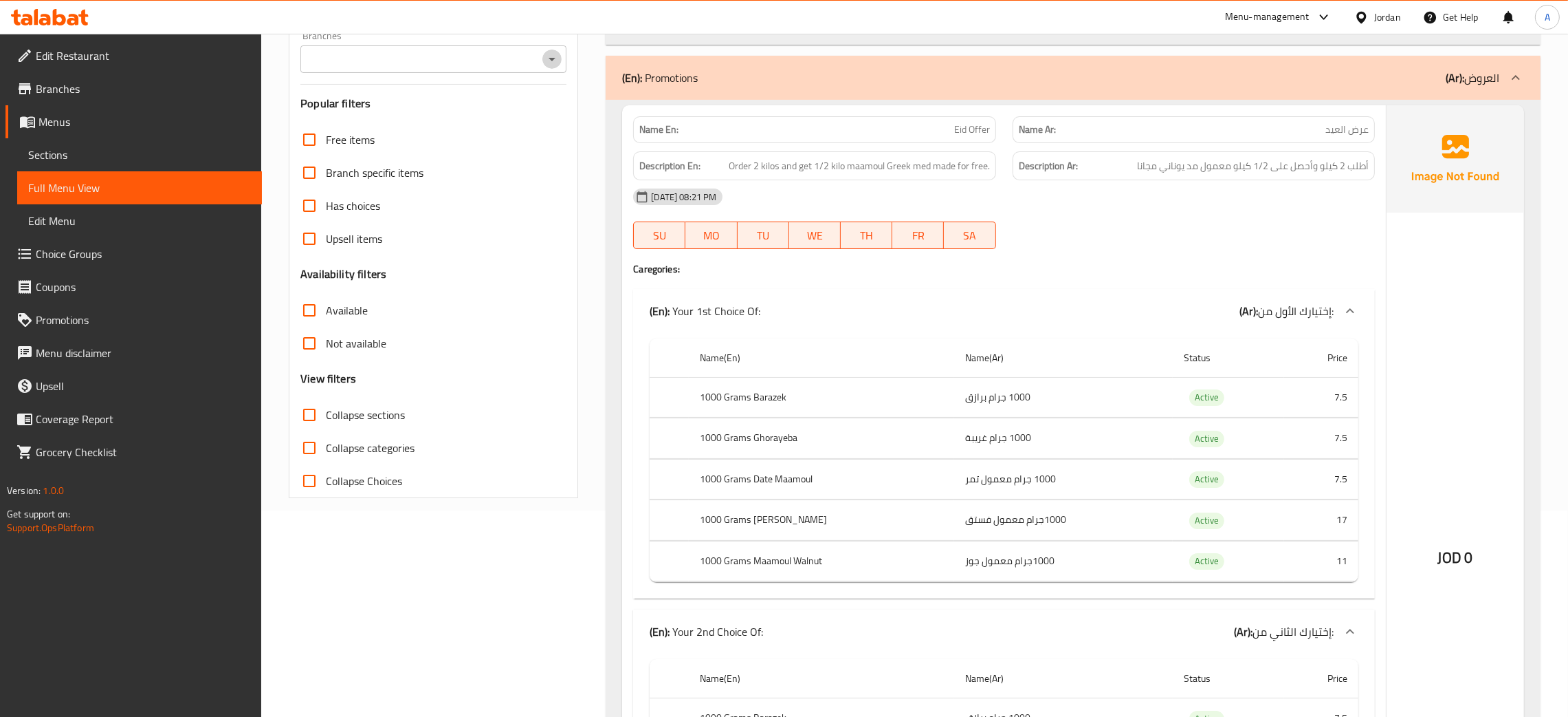
click at [545, 57] on icon "Open" at bounding box center [551, 59] width 16 height 16
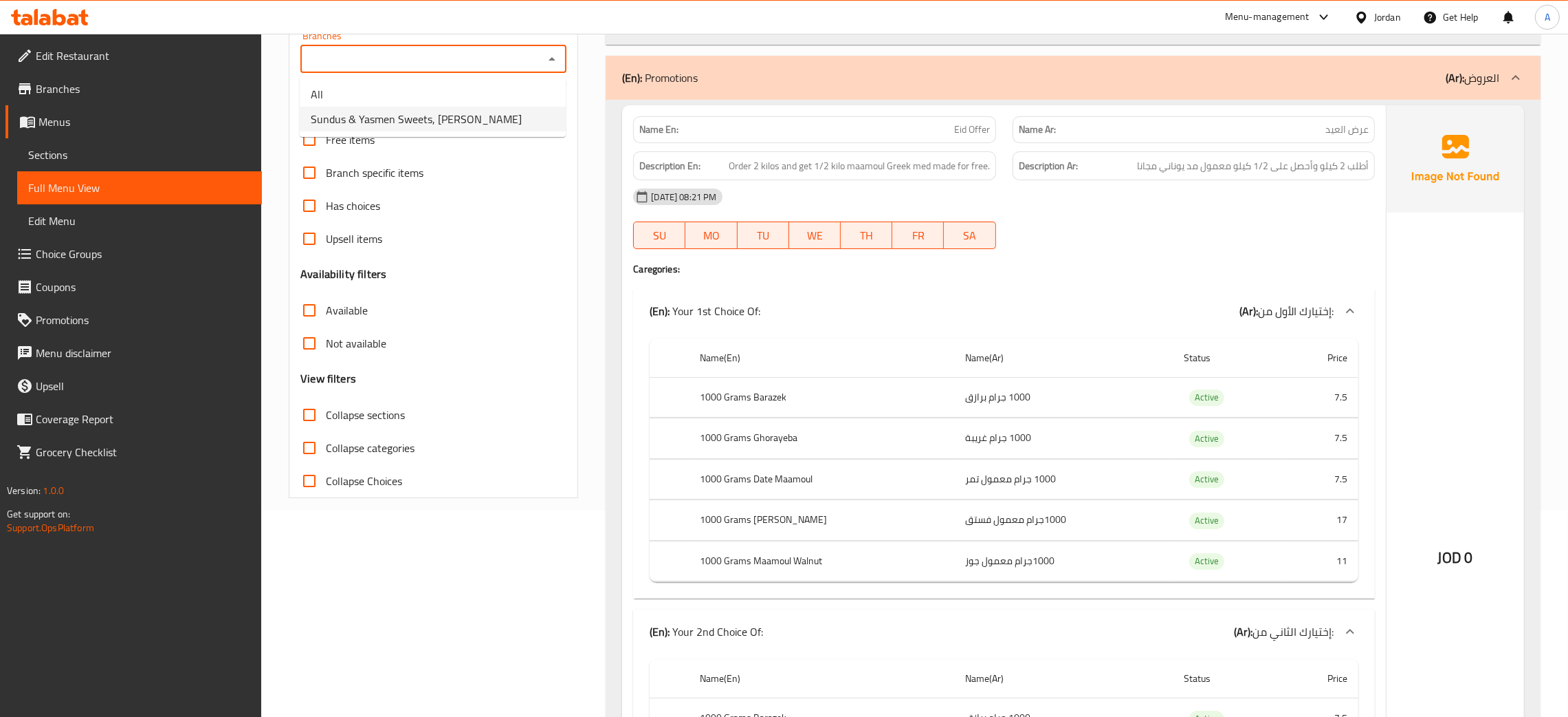
click at [464, 112] on span "Sundus & Yasmen Sweets, [PERSON_NAME]" at bounding box center [416, 119] width 211 height 16
type input "Sundus & Yasmen Sweets, [PERSON_NAME]"
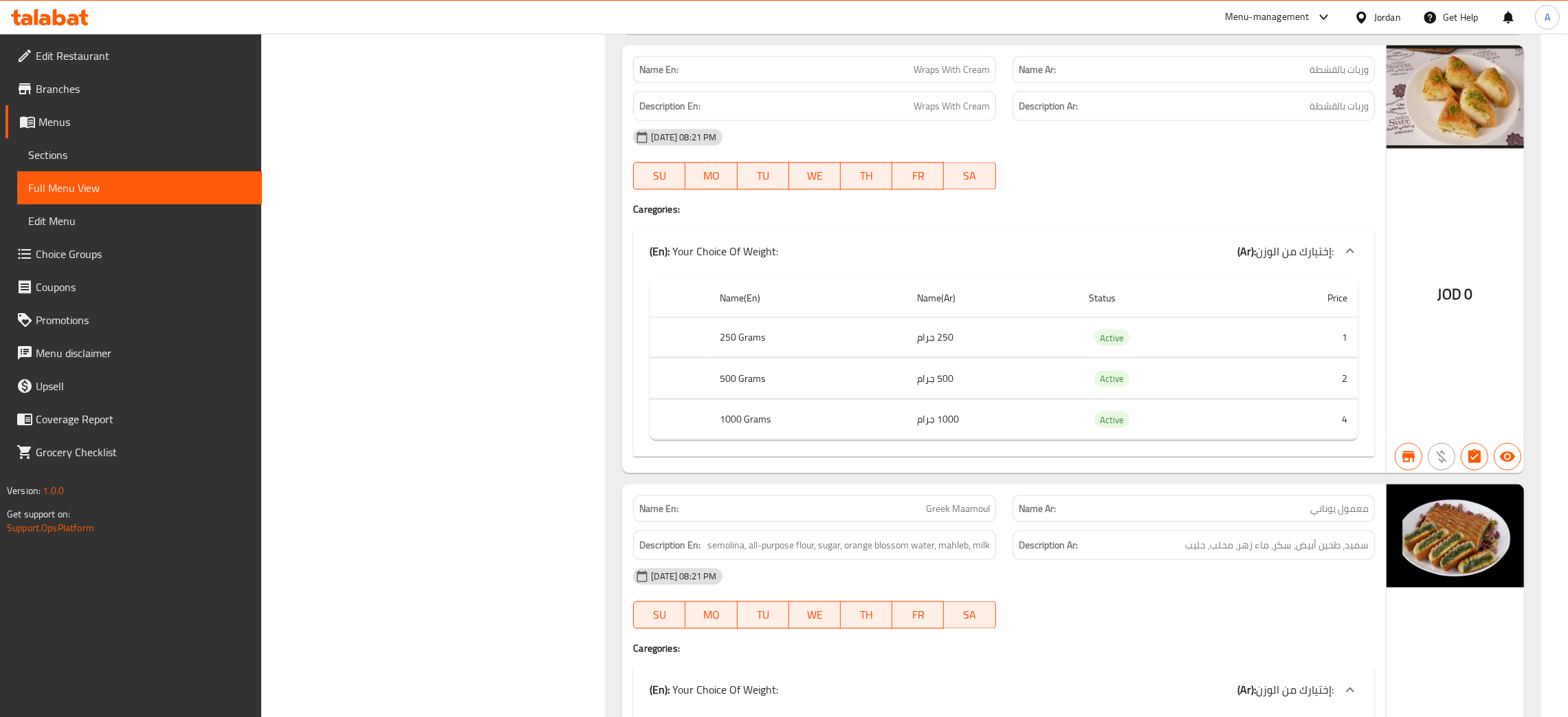
scroll to position [19506, 0]
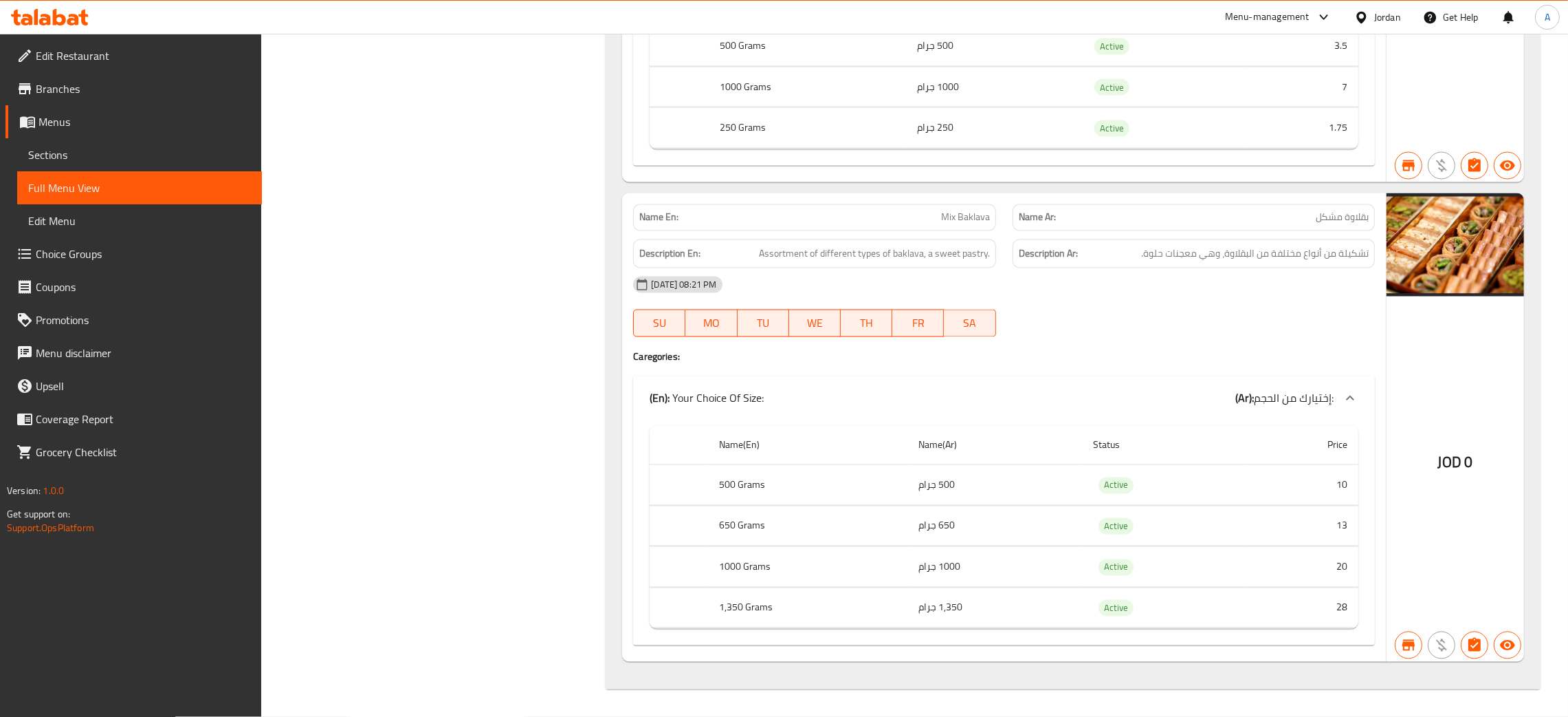
drag, startPoint x: 1235, startPoint y: 317, endPoint x: 1198, endPoint y: 313, distance: 37.2
click at [1233, 317] on div "14-10-2025 08:21 PM SU MO TU WE TH FR SA" at bounding box center [1004, 307] width 758 height 77
click at [78, 48] on span "Edit Restaurant" at bounding box center [143, 55] width 216 height 16
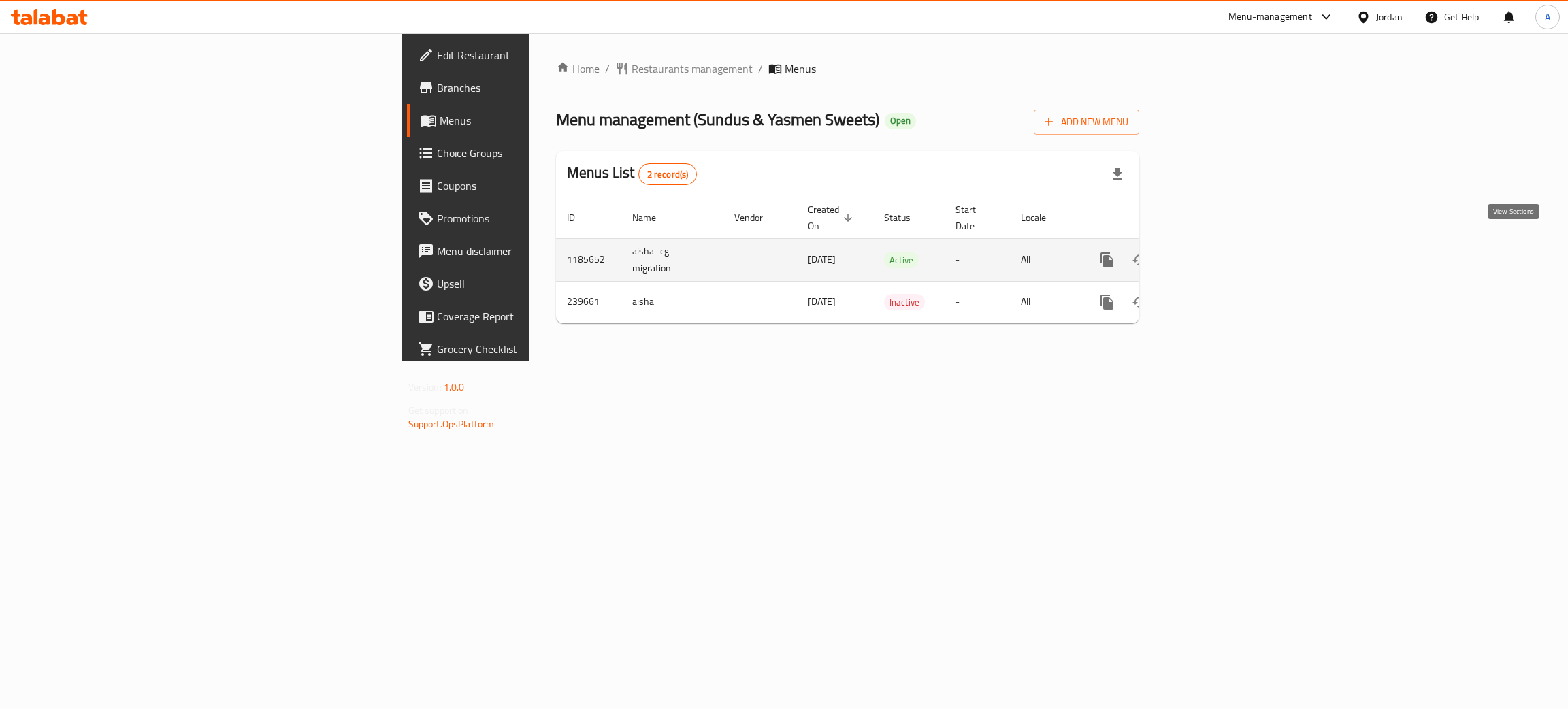
click at [1213, 252] on icon "enhanced table" at bounding box center [1205, 259] width 16 height 16
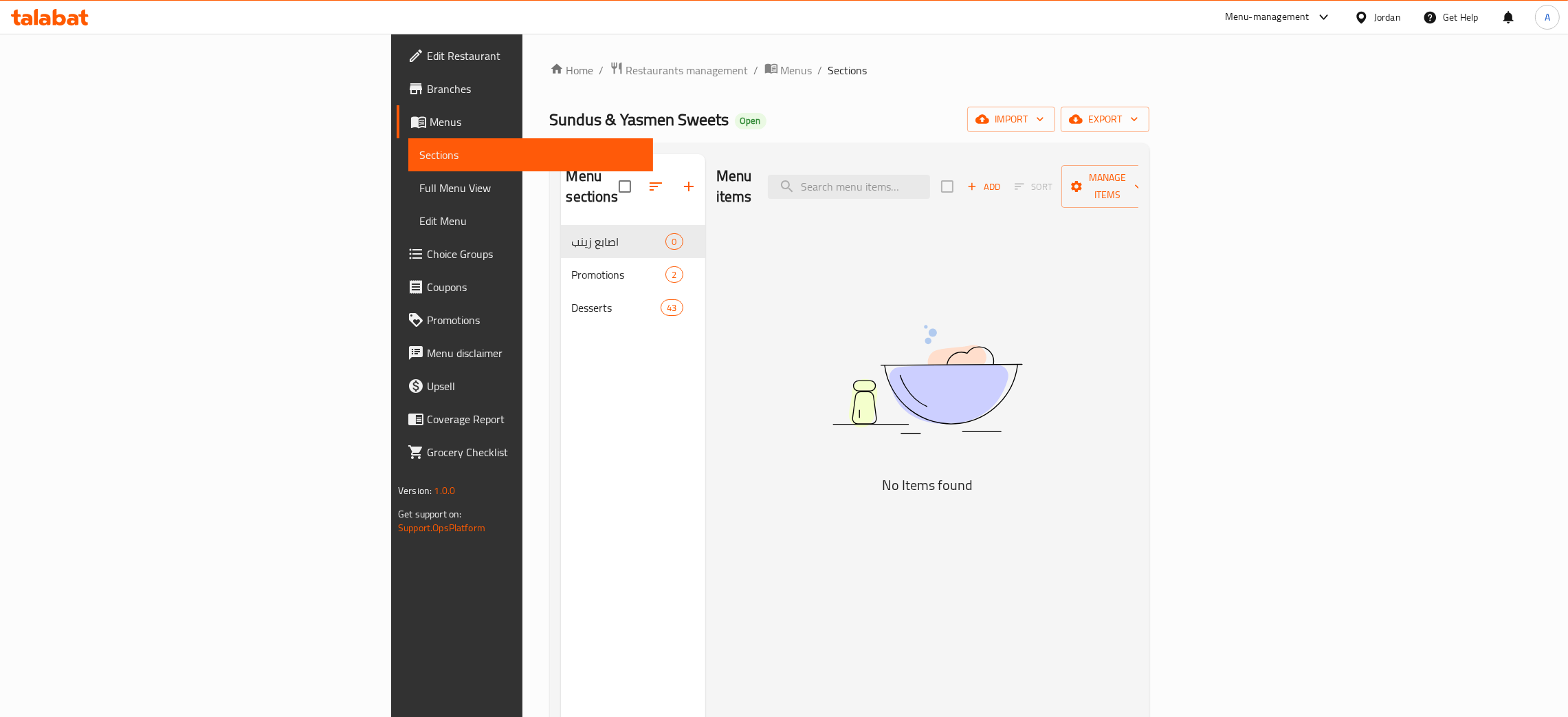
click at [420, 189] on span "Full Menu View" at bounding box center [530, 187] width 223 height 16
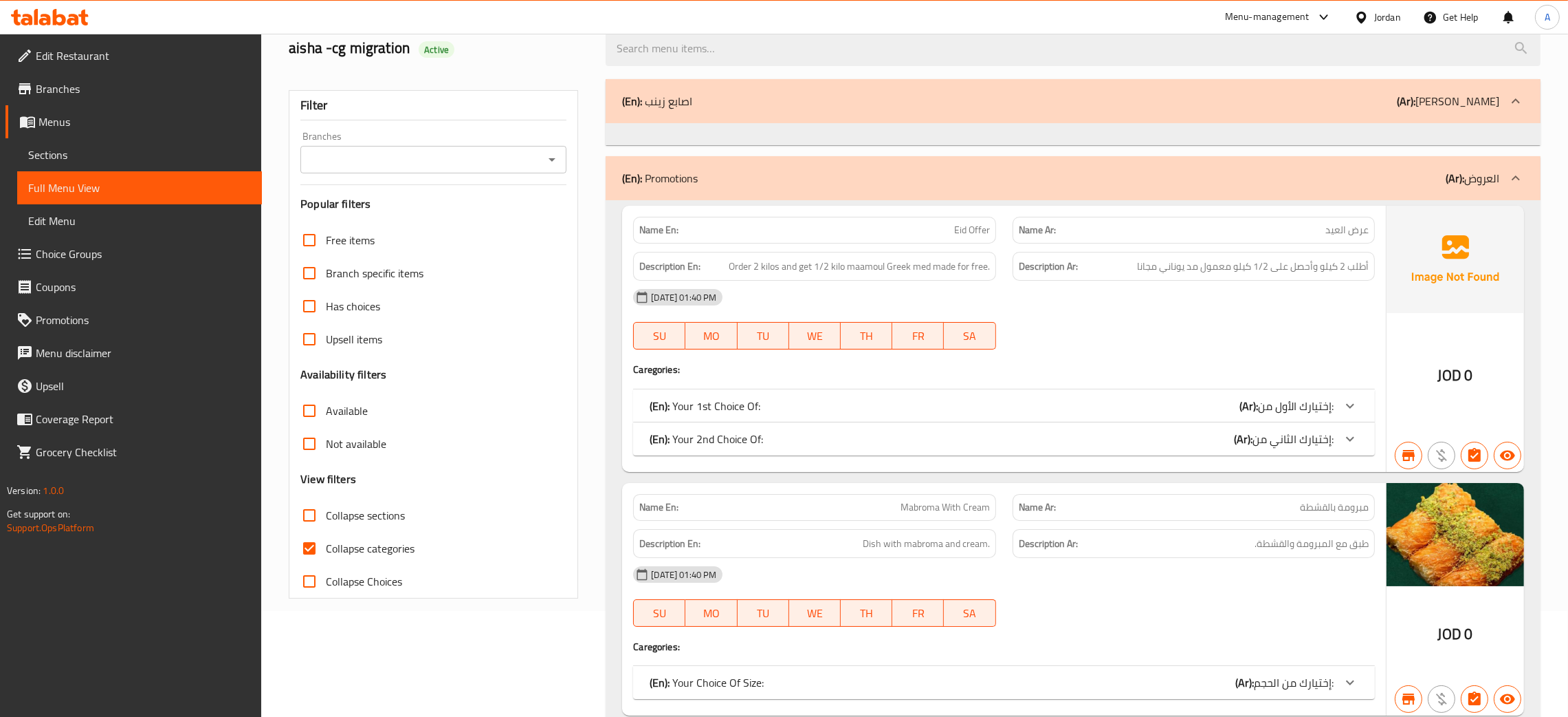
scroll to position [206, 0]
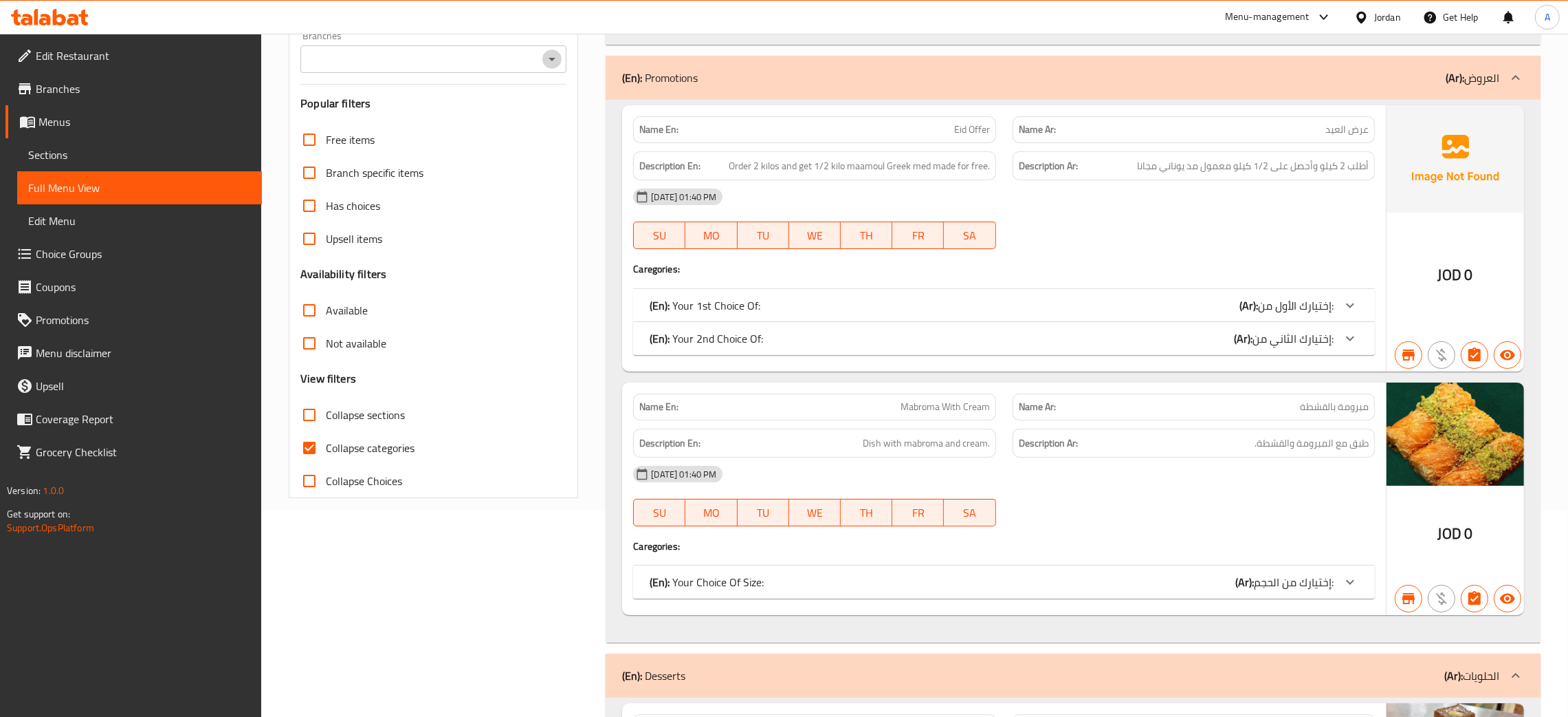
click at [555, 64] on icon "Open" at bounding box center [551, 59] width 16 height 16
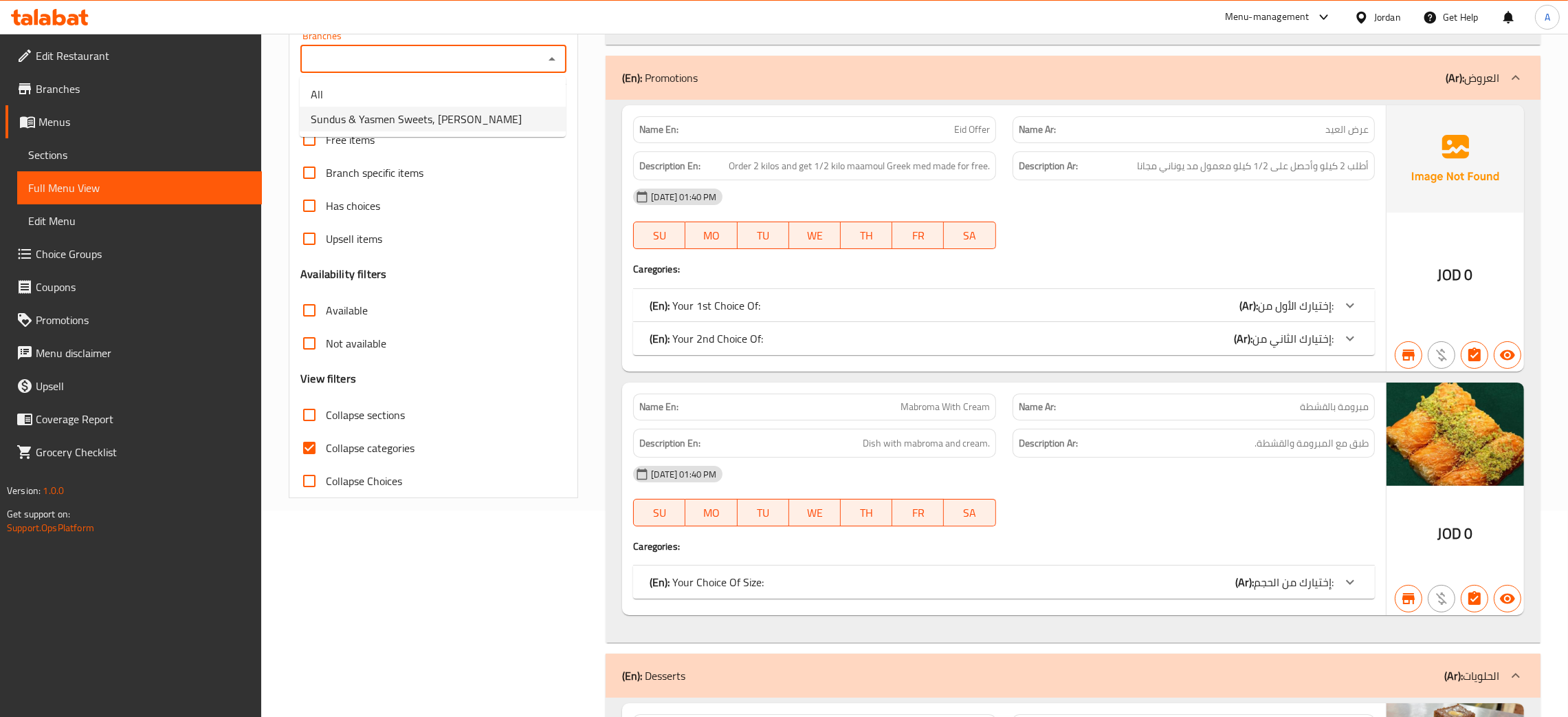
click at [461, 115] on span "Sundus & Yasmen Sweets, [PERSON_NAME]" at bounding box center [416, 119] width 211 height 16
type input "Sundus & Yasmen Sweets, [PERSON_NAME]"
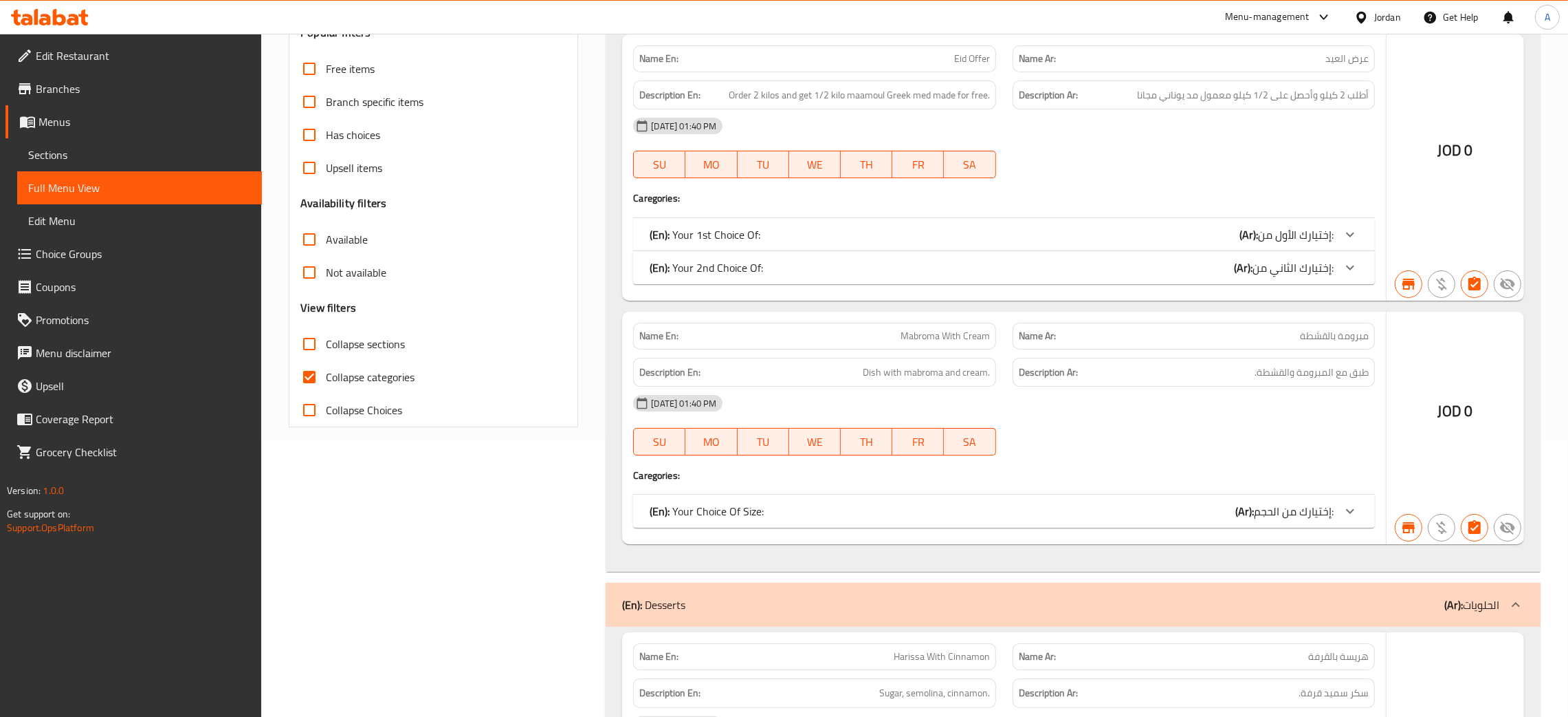
scroll to position [309, 0]
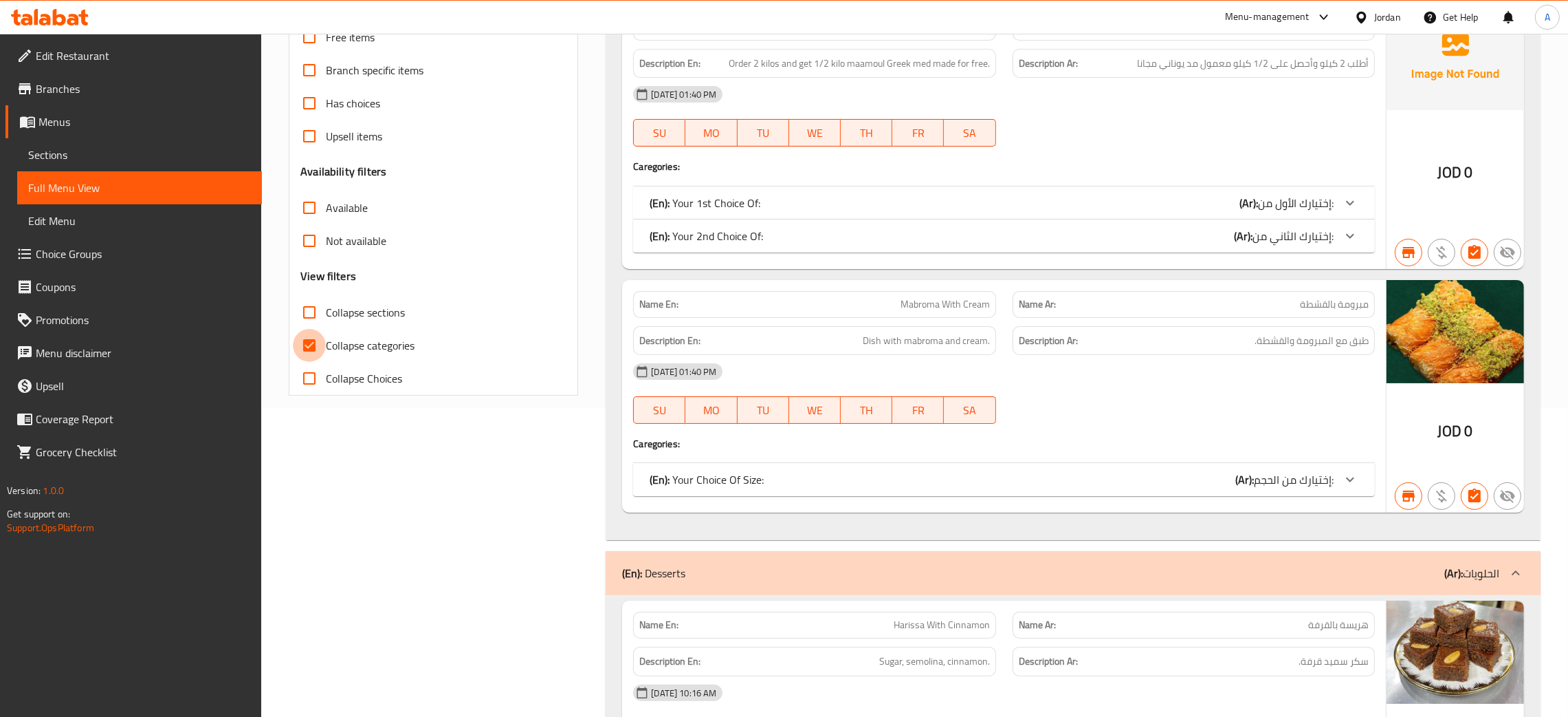
click at [311, 344] on input "Collapse categories" at bounding box center [309, 345] width 33 height 33
checkbox input "false"
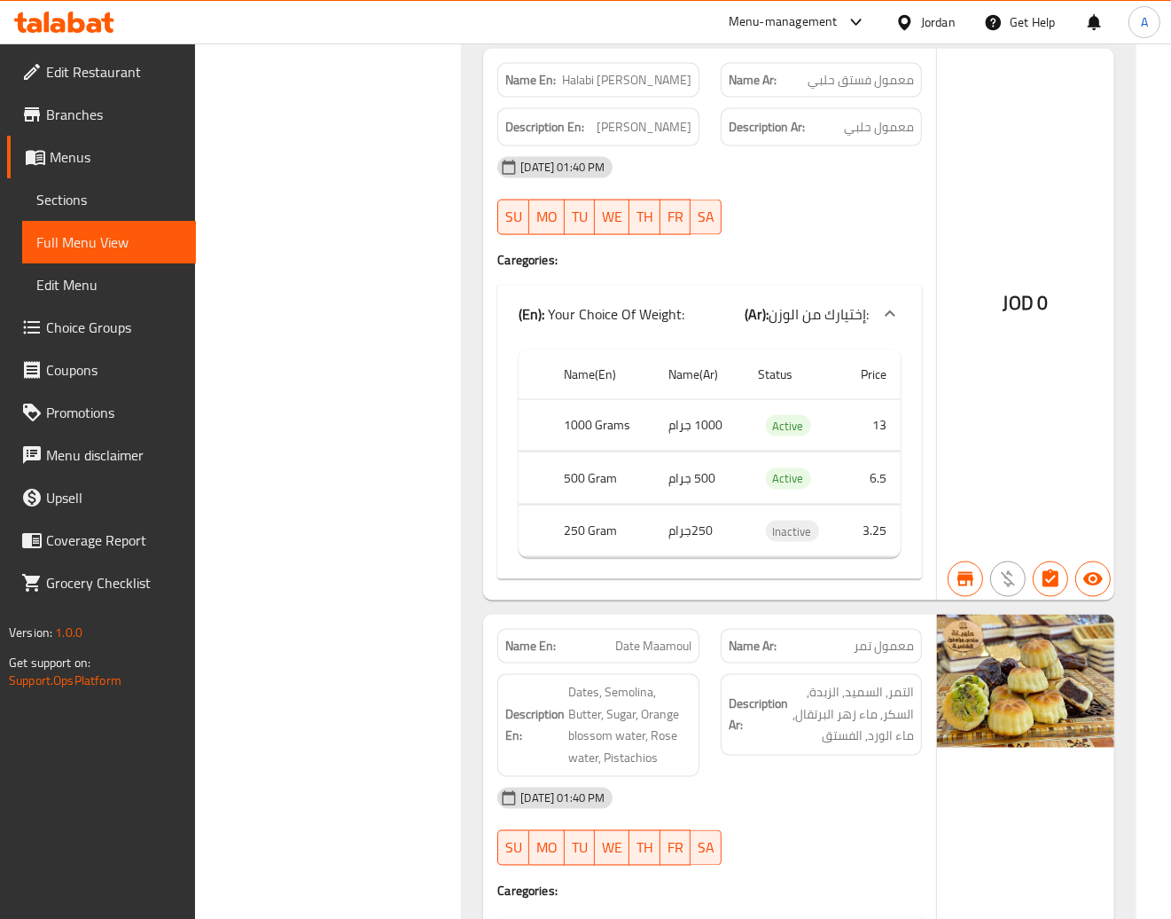
scroll to position [26614, 0]
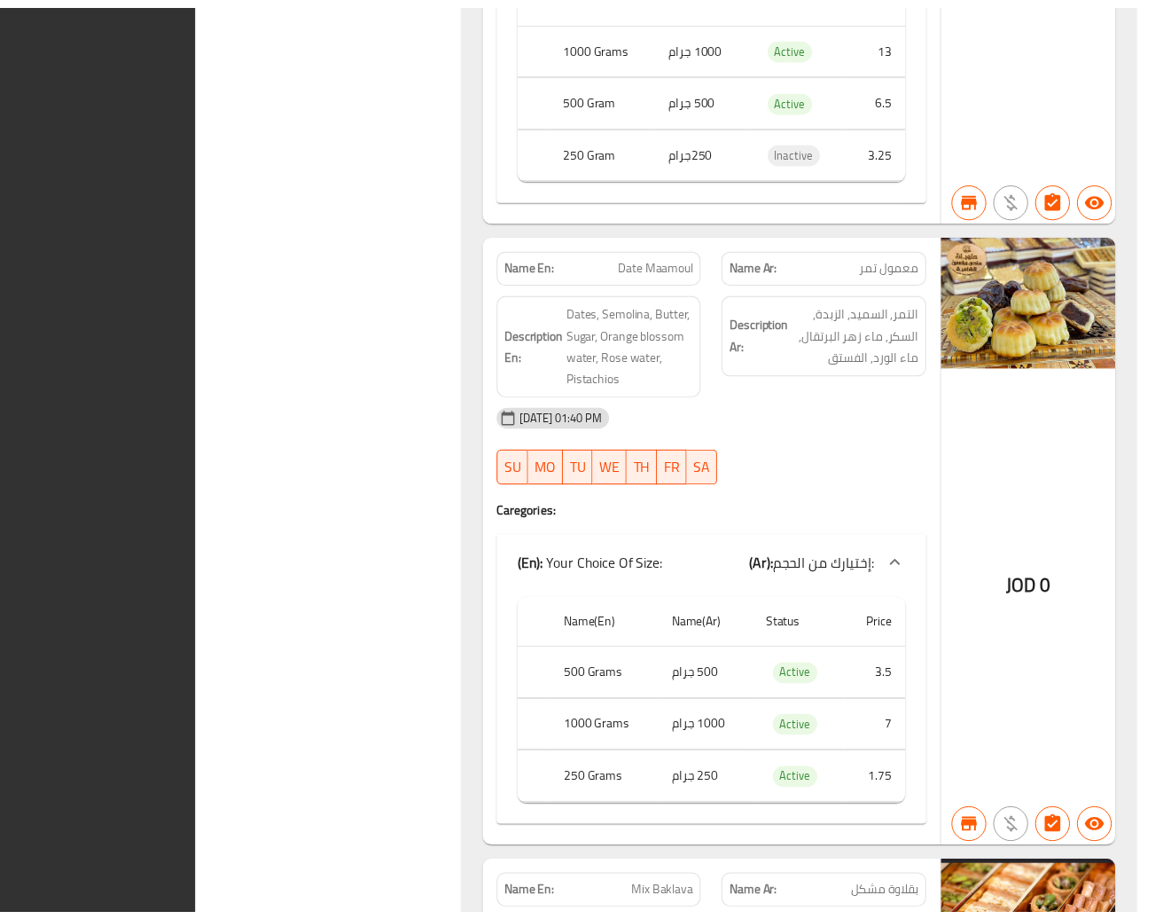
scroll to position [26467, 0]
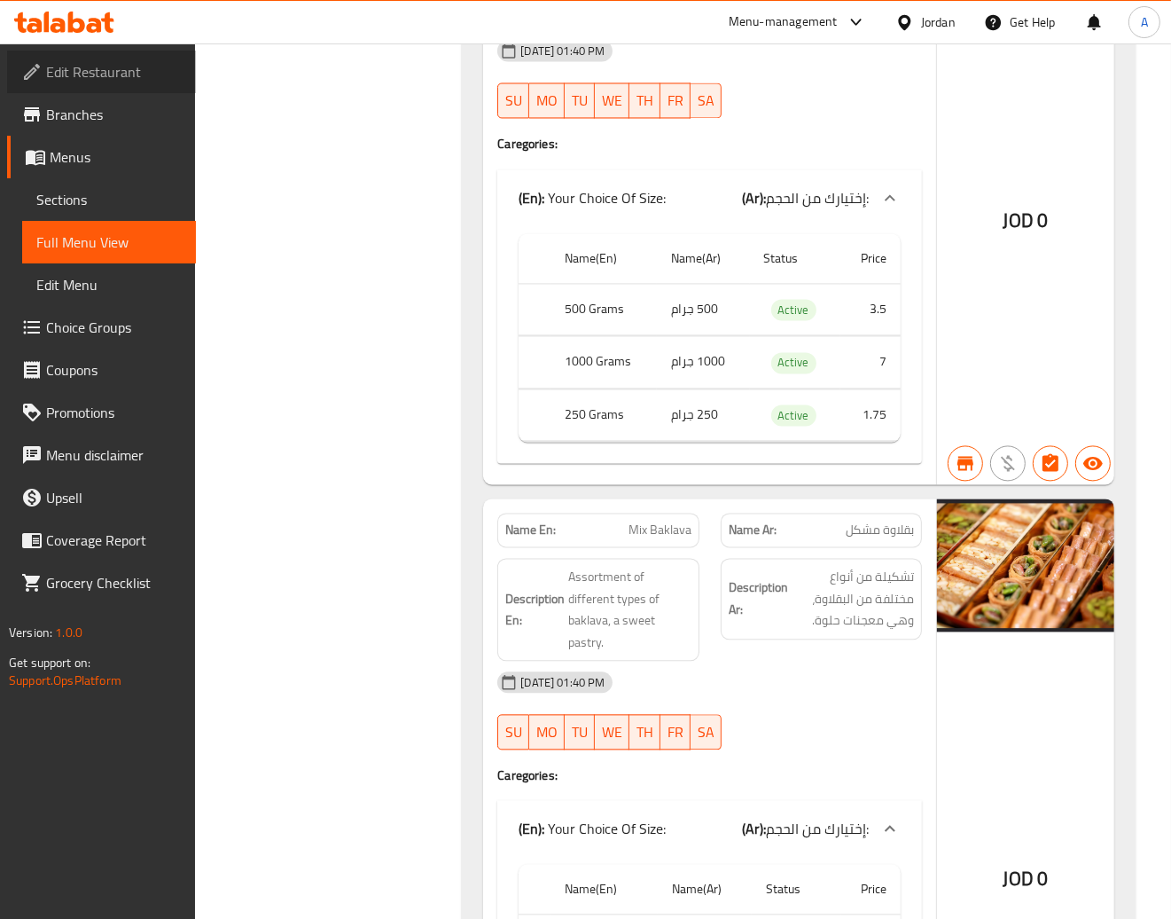
click at [71, 63] on span "Edit Restaurant" at bounding box center [114, 71] width 136 height 21
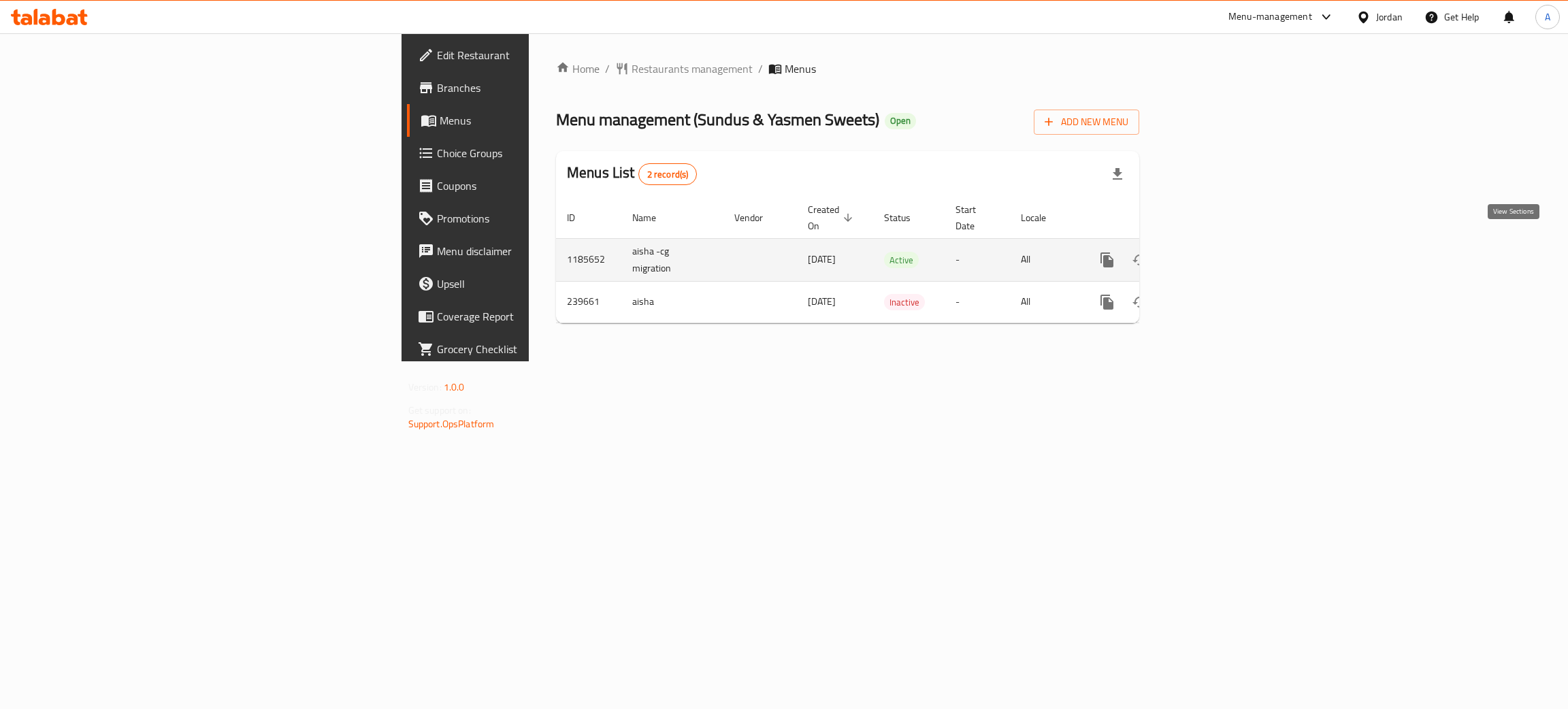
click at [1222, 245] on link "enhanced table" at bounding box center [1205, 259] width 33 height 33
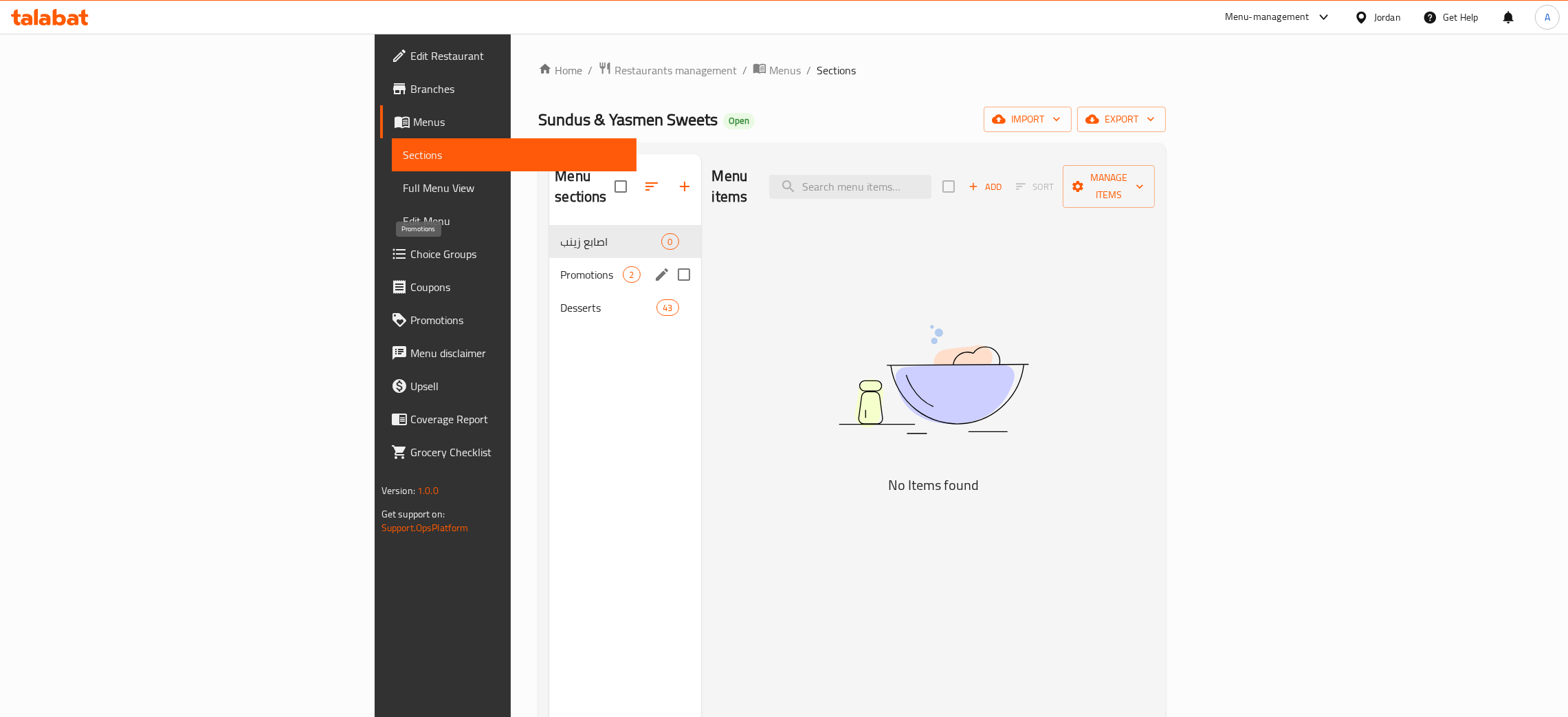
click at [561, 266] on span "Promotions" at bounding box center [592, 274] width 63 height 16
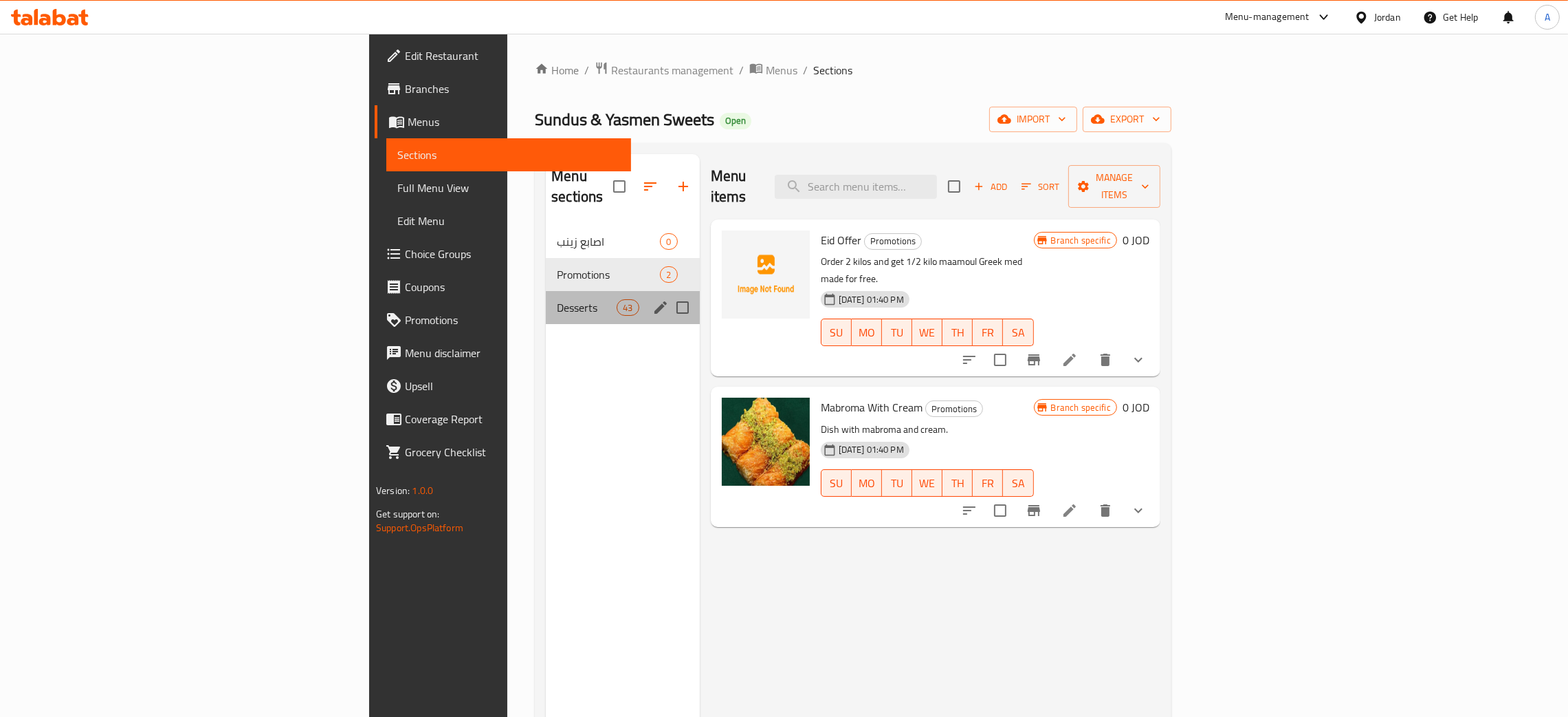
click at [546, 291] on div "Desserts 43" at bounding box center [623, 307] width 154 height 33
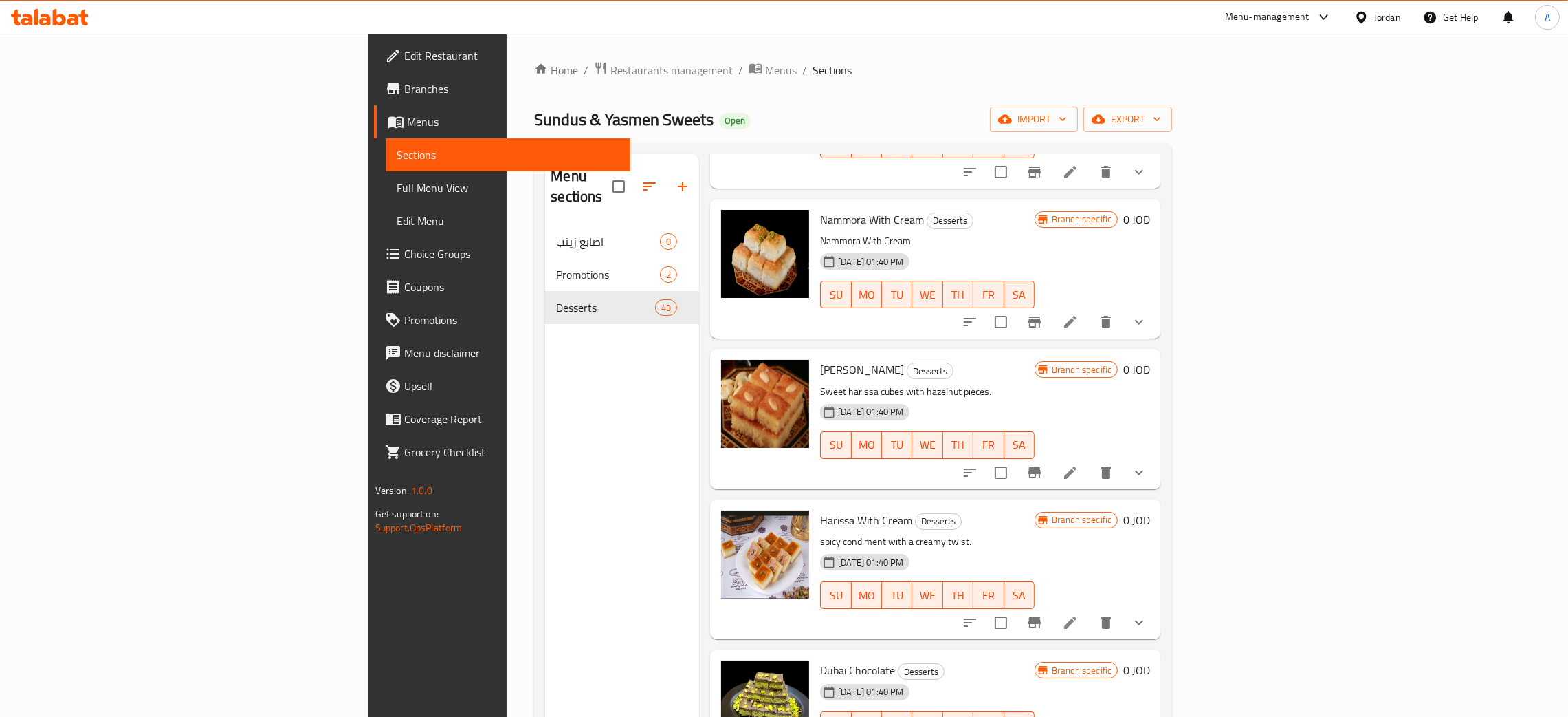
scroll to position [3818, 0]
